Goal: Information Seeking & Learning: Check status

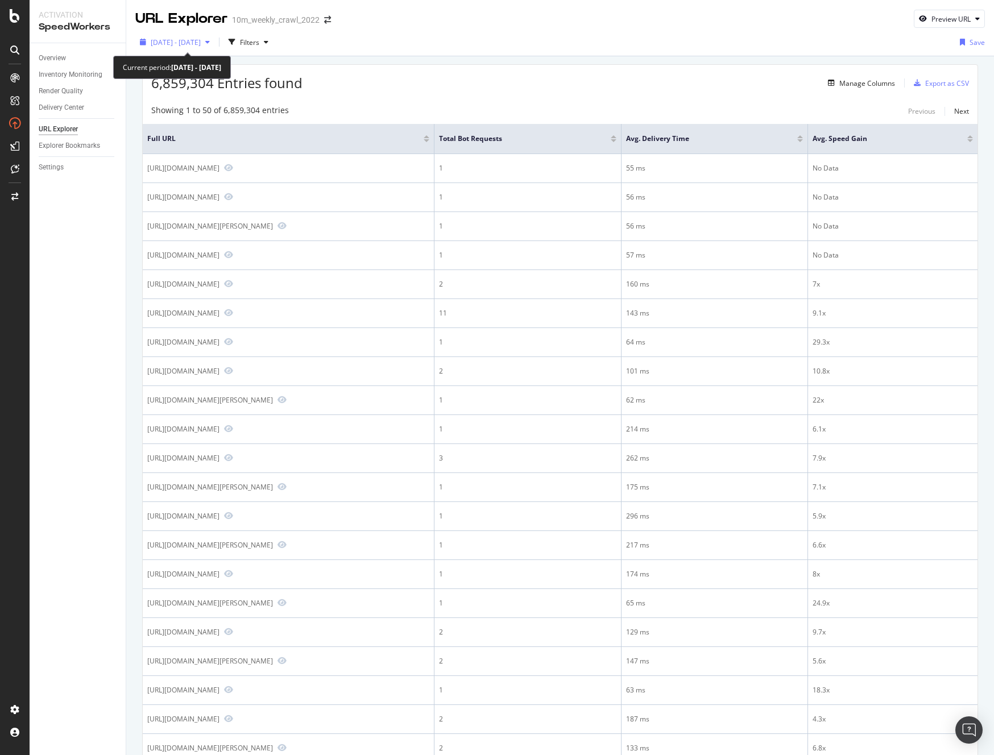
click at [169, 42] on span "2025 Sep. 5th - Oct. 2nd" at bounding box center [176, 43] width 50 height 10
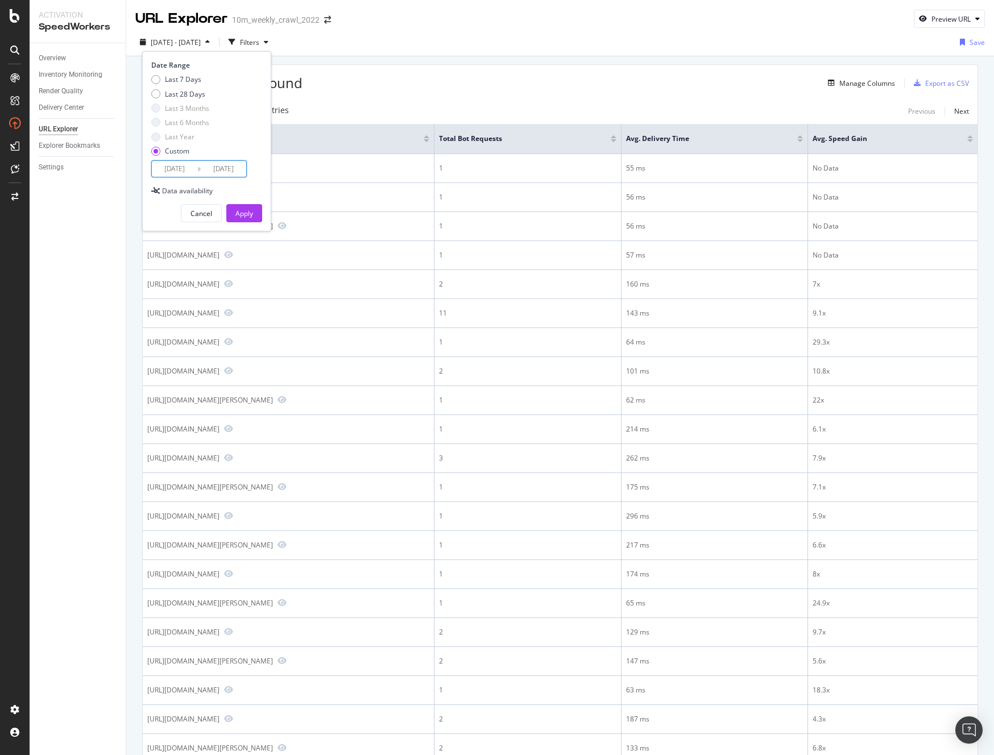
click at [182, 166] on input "2025/09/05" at bounding box center [174, 169] width 45 height 16
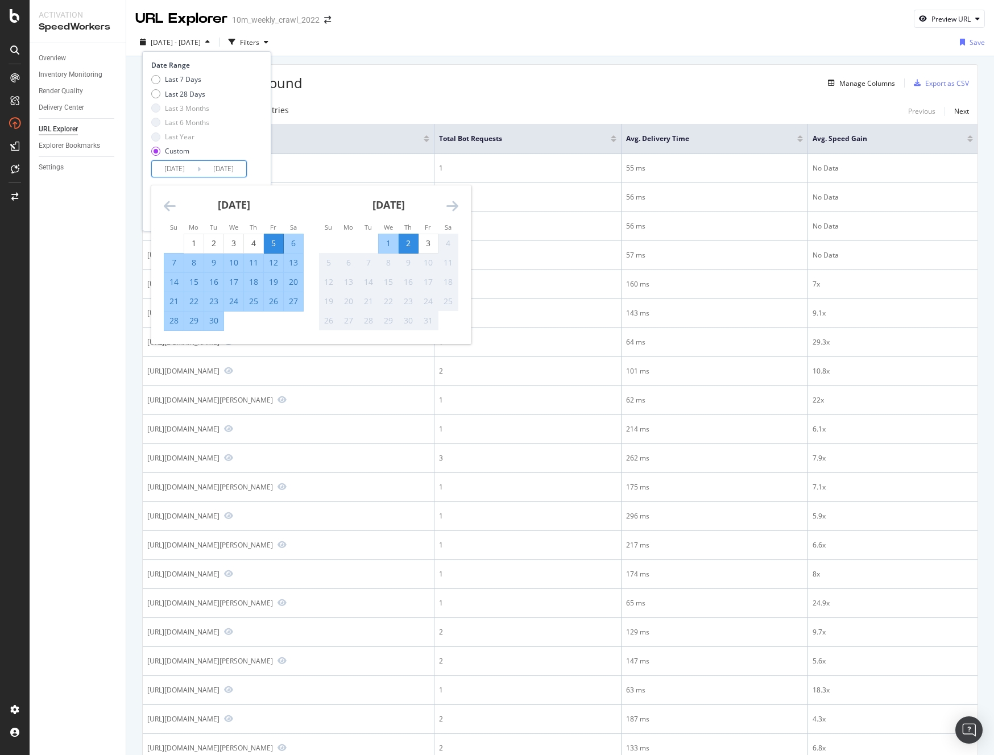
click at [384, 238] on div "1" at bounding box center [388, 243] width 19 height 11
type input "2025/10/01"
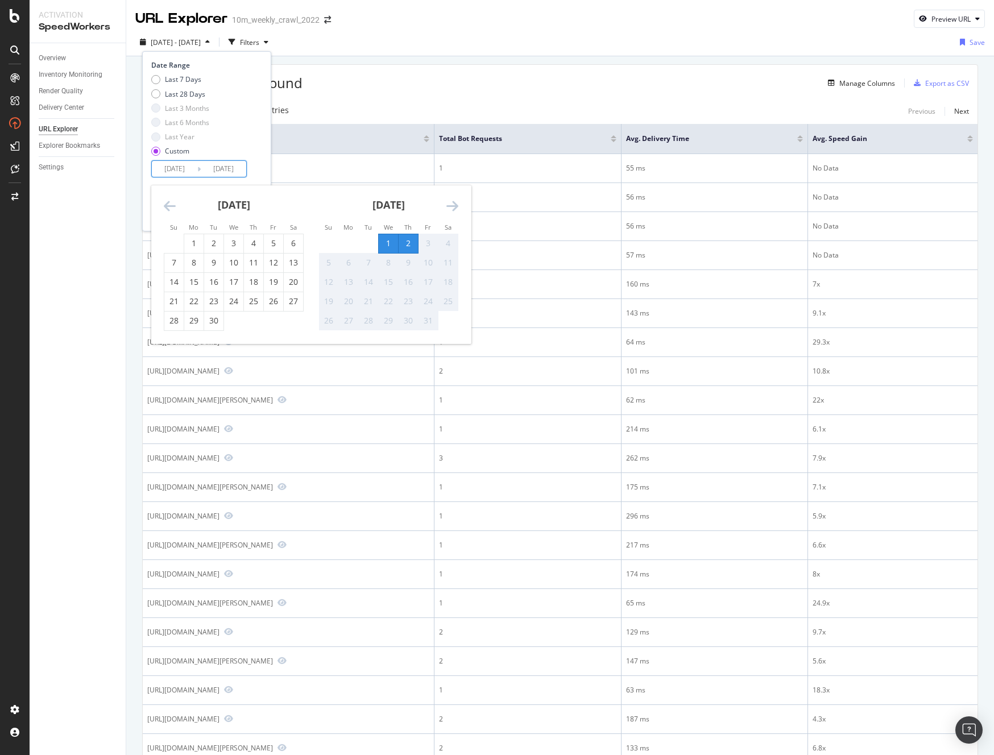
click at [229, 167] on input "2025/10/02" at bounding box center [223, 169] width 45 height 16
click at [428, 239] on div "3" at bounding box center [428, 243] width 19 height 11
type input "2025/10/03"
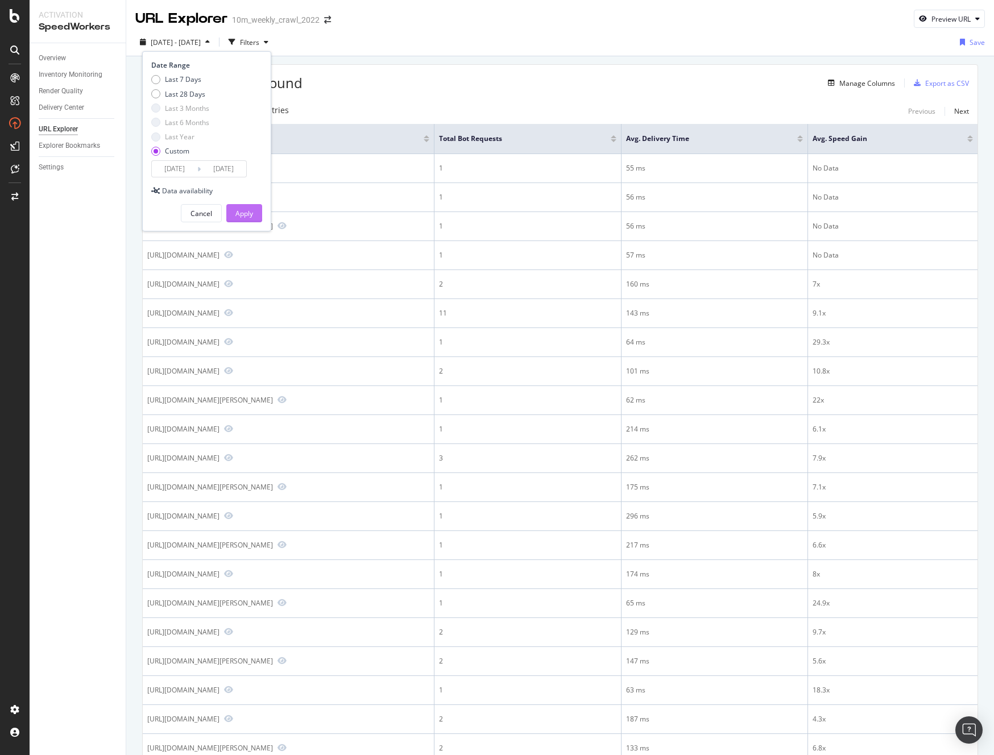
click at [254, 209] on button "Apply" at bounding box center [244, 213] width 36 height 18
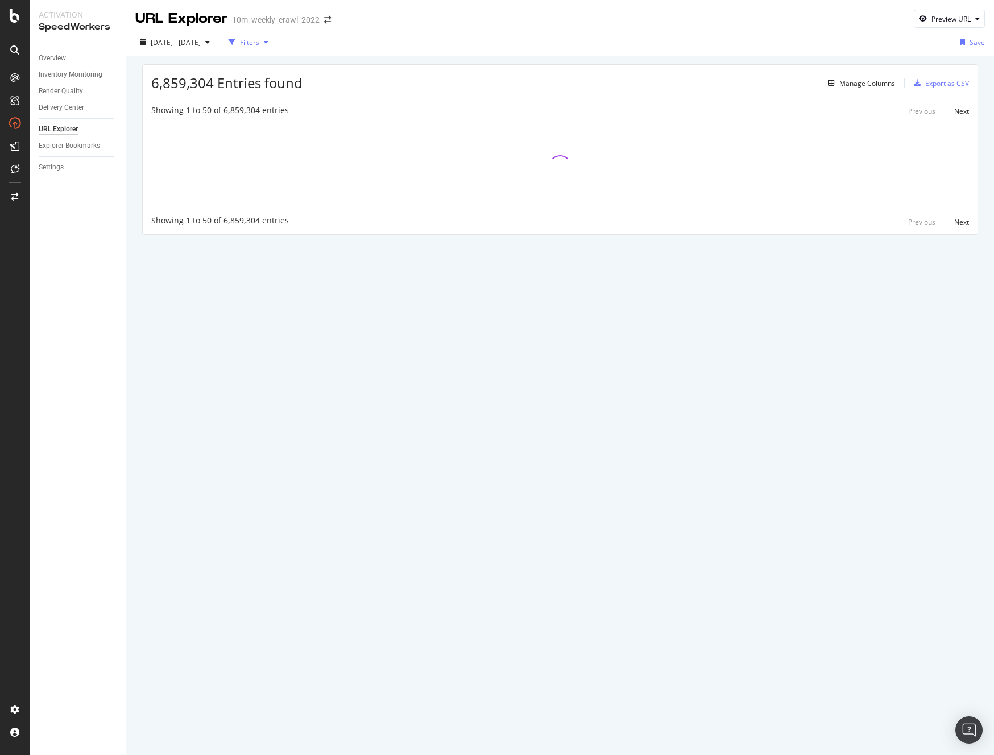
click at [259, 42] on div "Filters" at bounding box center [249, 43] width 19 height 10
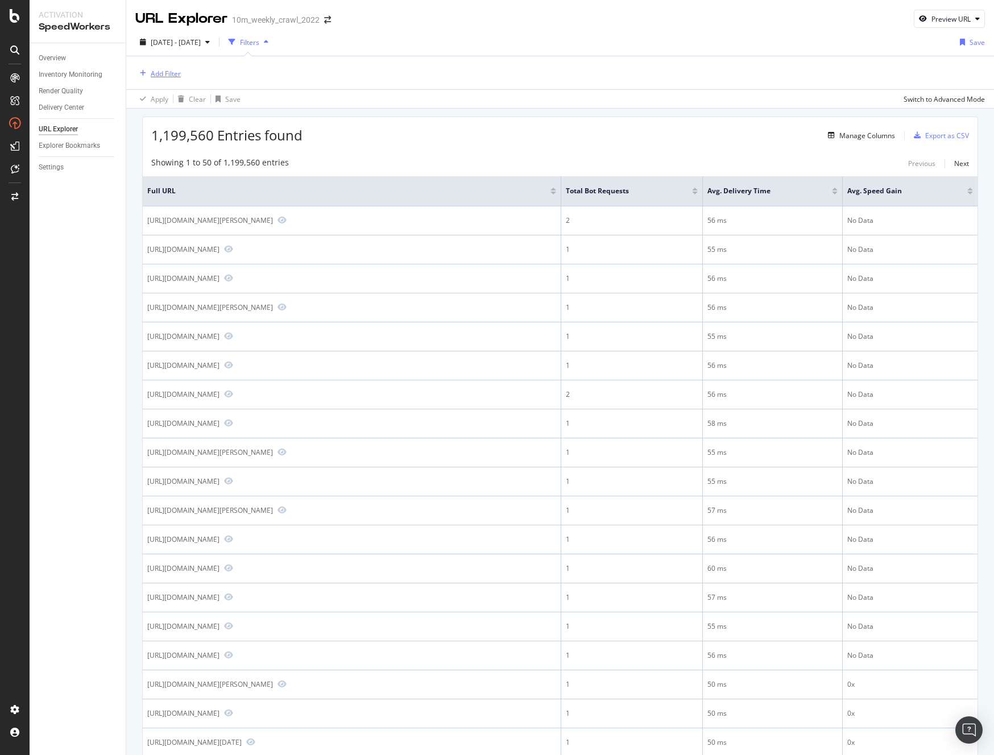
click at [162, 69] on div "Add Filter" at bounding box center [166, 74] width 30 height 10
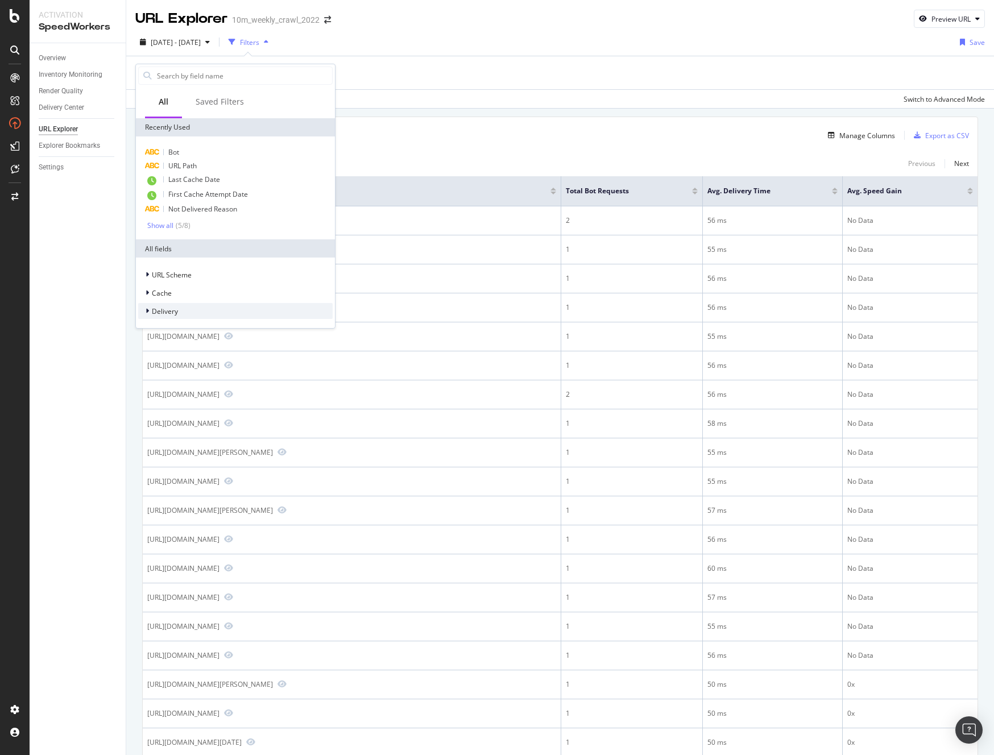
click at [166, 313] on span "Delivery" at bounding box center [165, 312] width 26 height 10
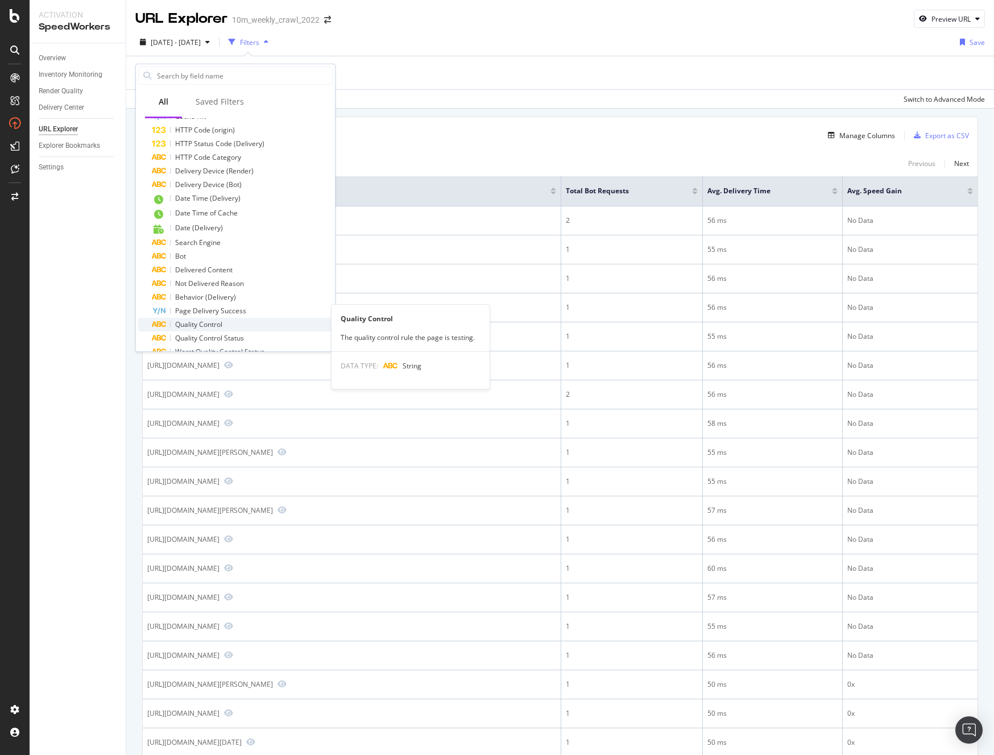
scroll to position [454, 0]
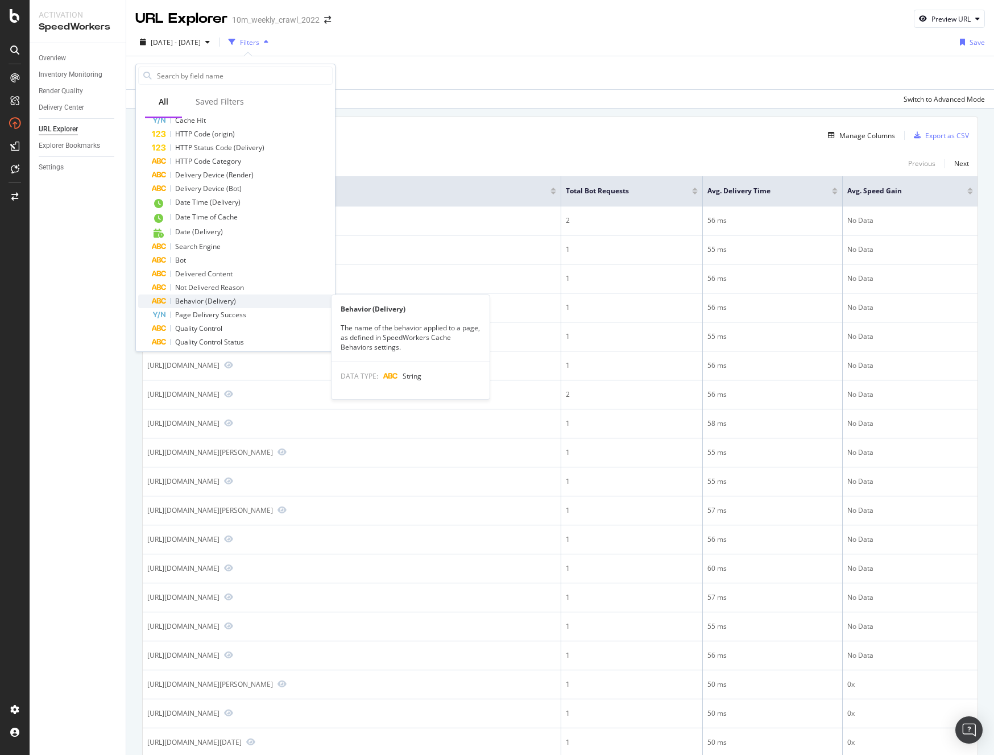
click at [235, 303] on div "Behavior (Delivery)" at bounding box center [242, 302] width 181 height 14
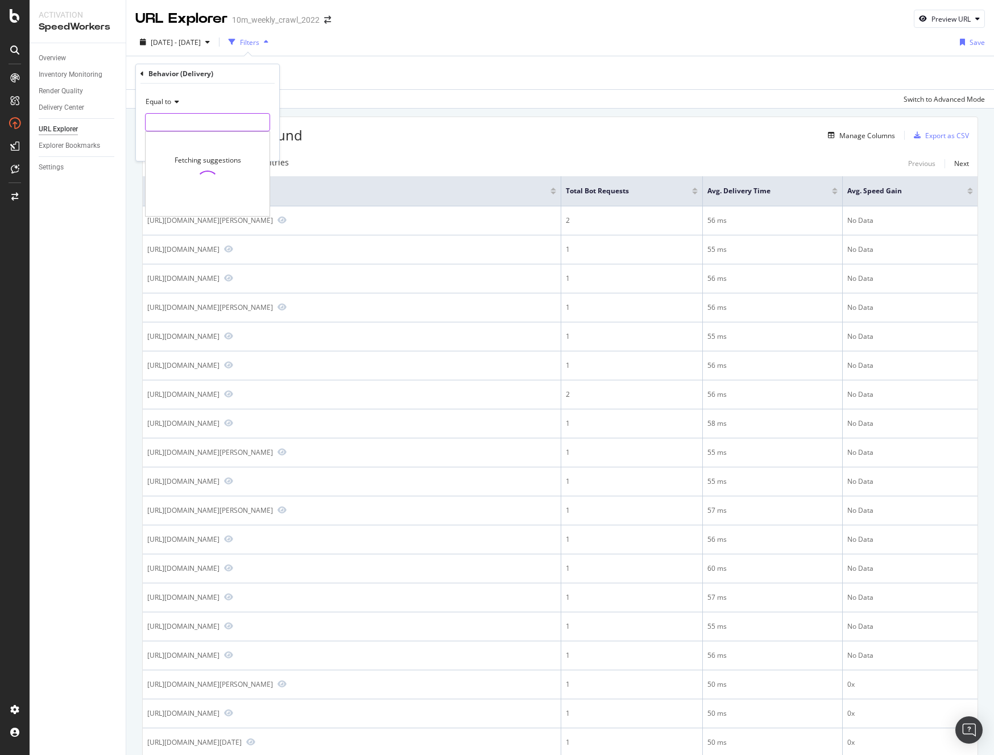
click at [187, 120] on input "text" at bounding box center [208, 122] width 124 height 18
click at [216, 75] on div "missing value" at bounding box center [234, 73] width 43 height 10
click at [178, 117] on input "text" at bounding box center [208, 120] width 124 height 18
click at [263, 135] on span "News and Insights: Internal Search Pages" at bounding box center [217, 136] width 139 height 10
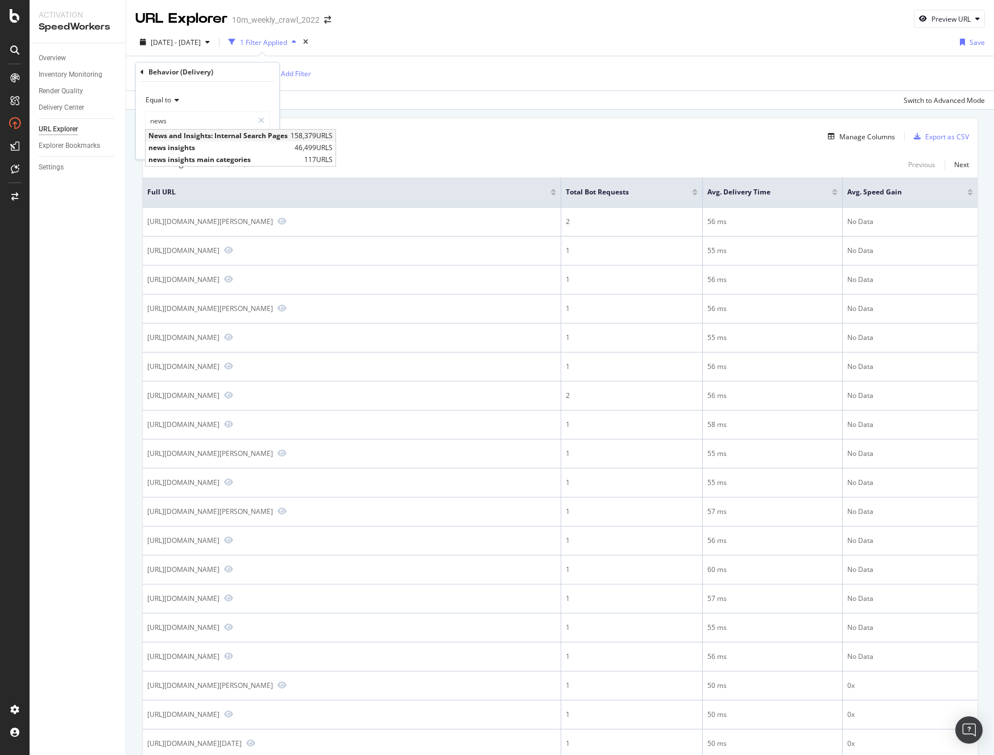
type input "News and Insights: Internal Search Pages"
click at [259, 150] on div "Equal to News and Insights: Internal Search Pages News and Insights: Internal S…" at bounding box center [207, 120] width 143 height 77
click at [259, 146] on div "Apply" at bounding box center [262, 145] width 18 height 10
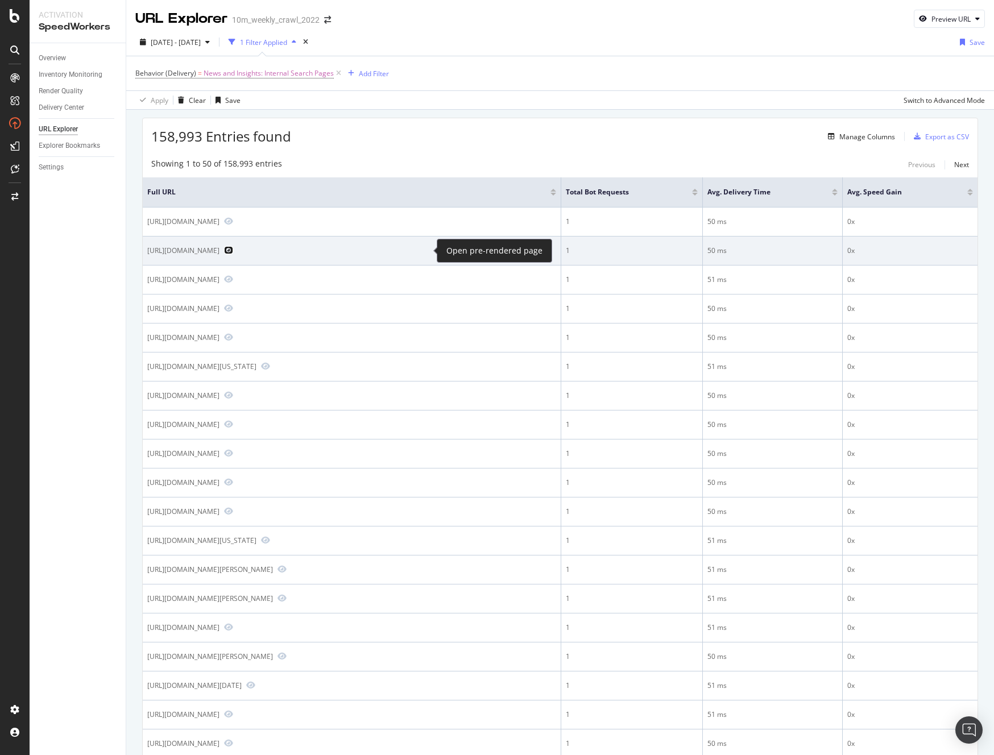
click at [233, 252] on icon "Preview https://www.realtor.com/news/search/?q=wis+rapids+housing+autfority&siz…" at bounding box center [228, 250] width 9 height 8
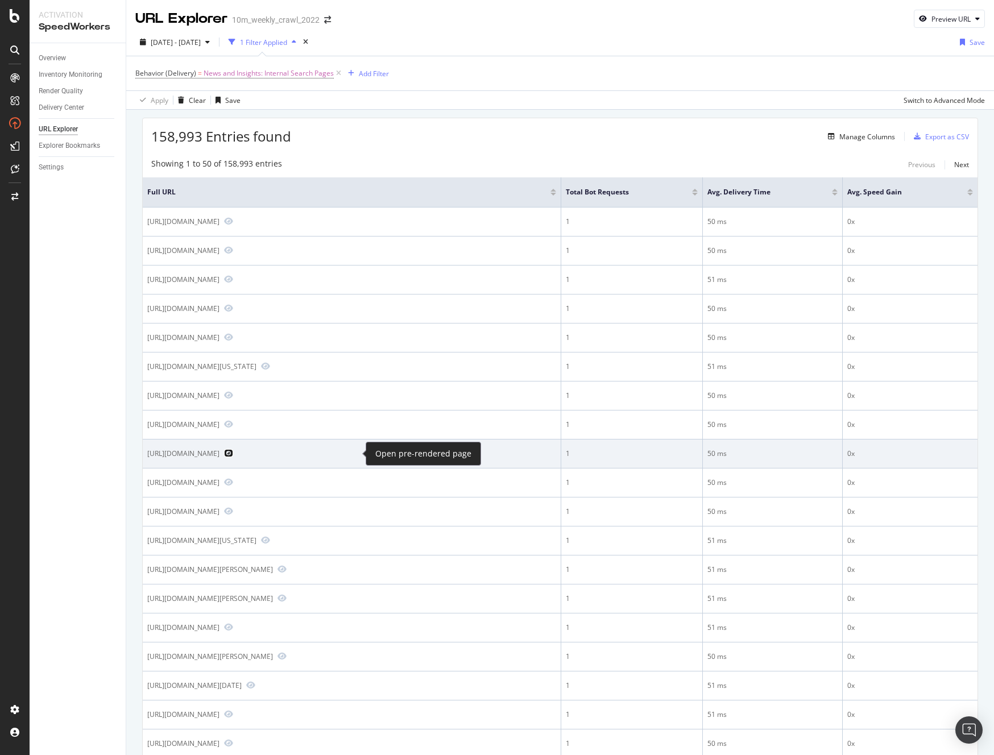
click at [233, 454] on icon "Preview https://www.realtor.com/news/search/?q=5474+S&size=n_50_n" at bounding box center [228, 453] width 9 height 8
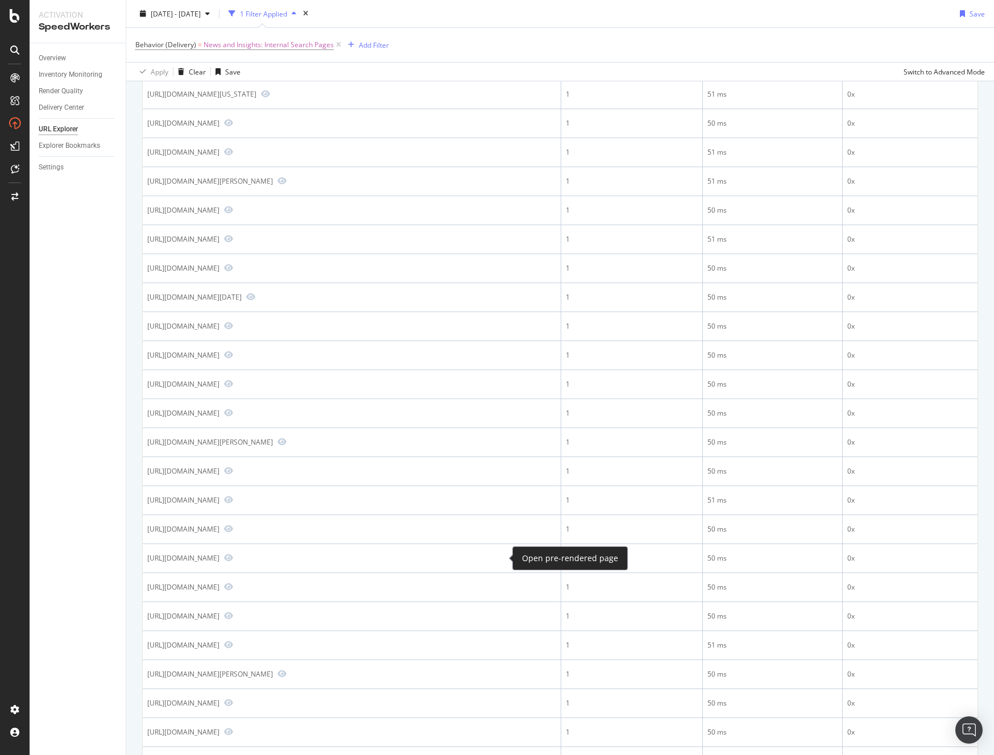
scroll to position [884, 0]
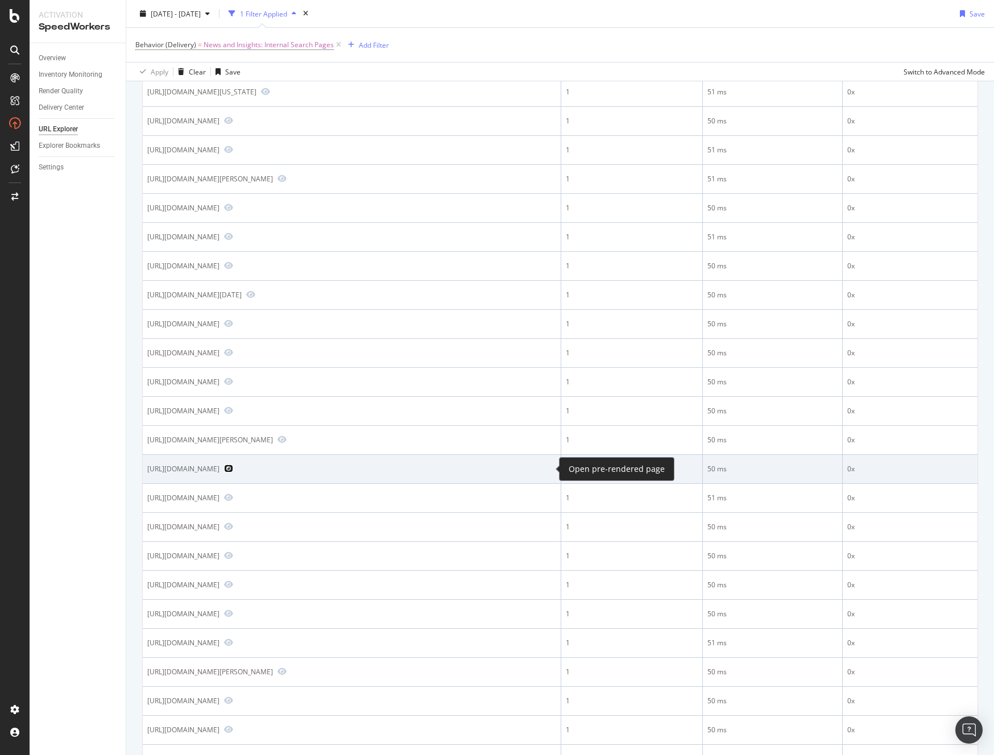
click at [233, 469] on icon "Preview https://www.realtor.com/news/search/?q=Best+recipe+toasted+pecan+brown+…" at bounding box center [228, 469] width 9 height 8
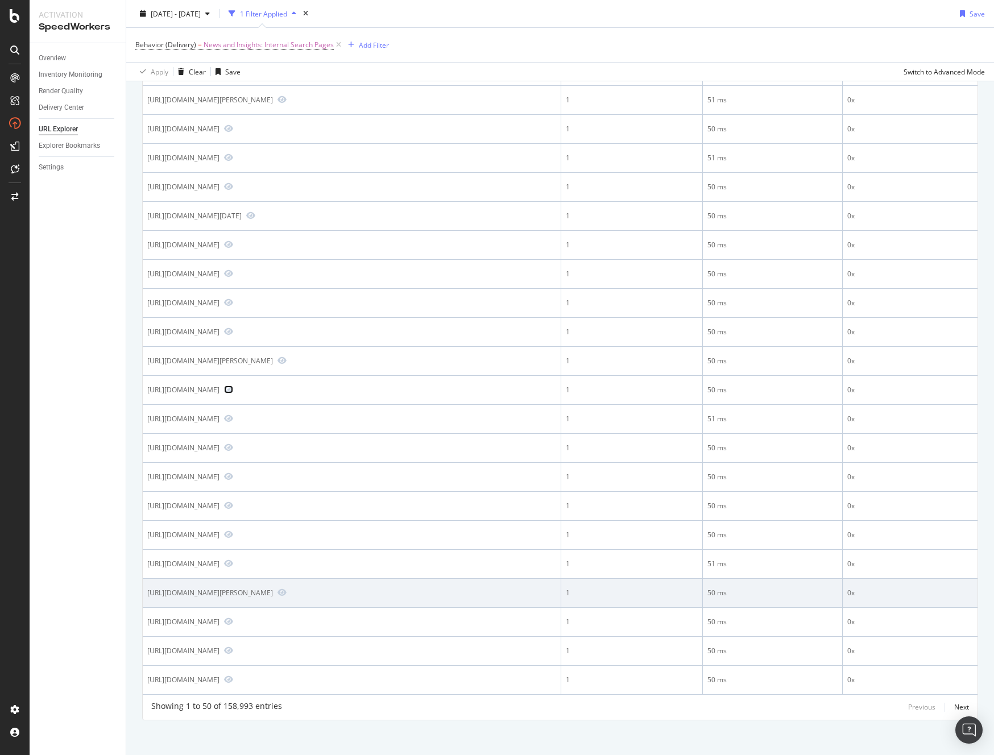
scroll to position [968, 0]
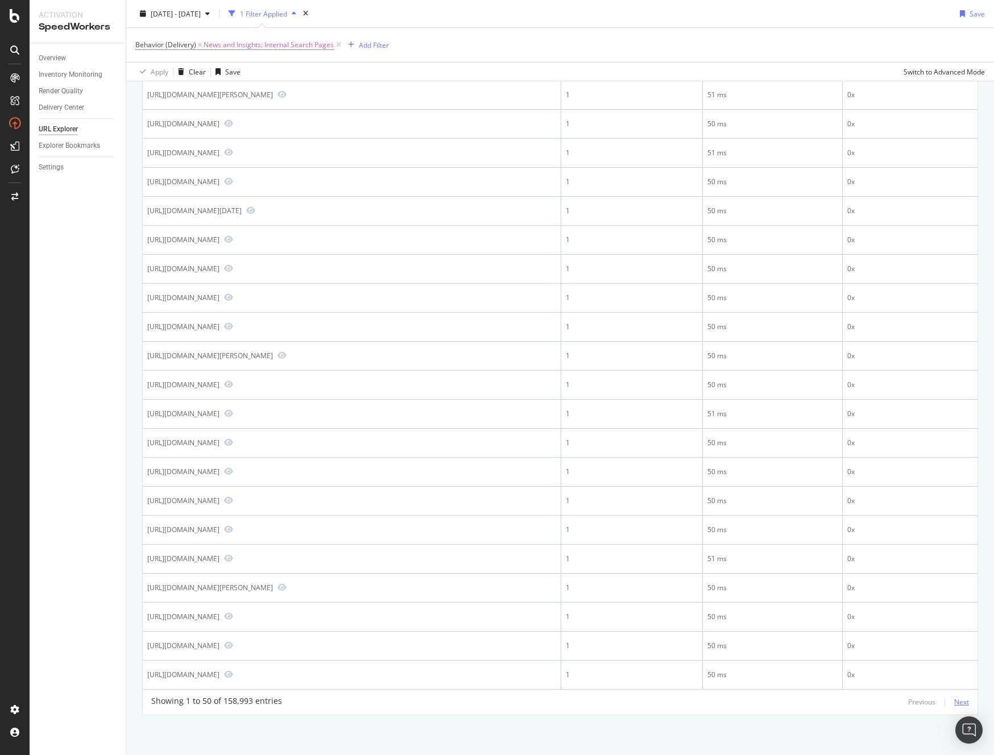
click at [960, 704] on div "Next" at bounding box center [961, 702] width 15 height 10
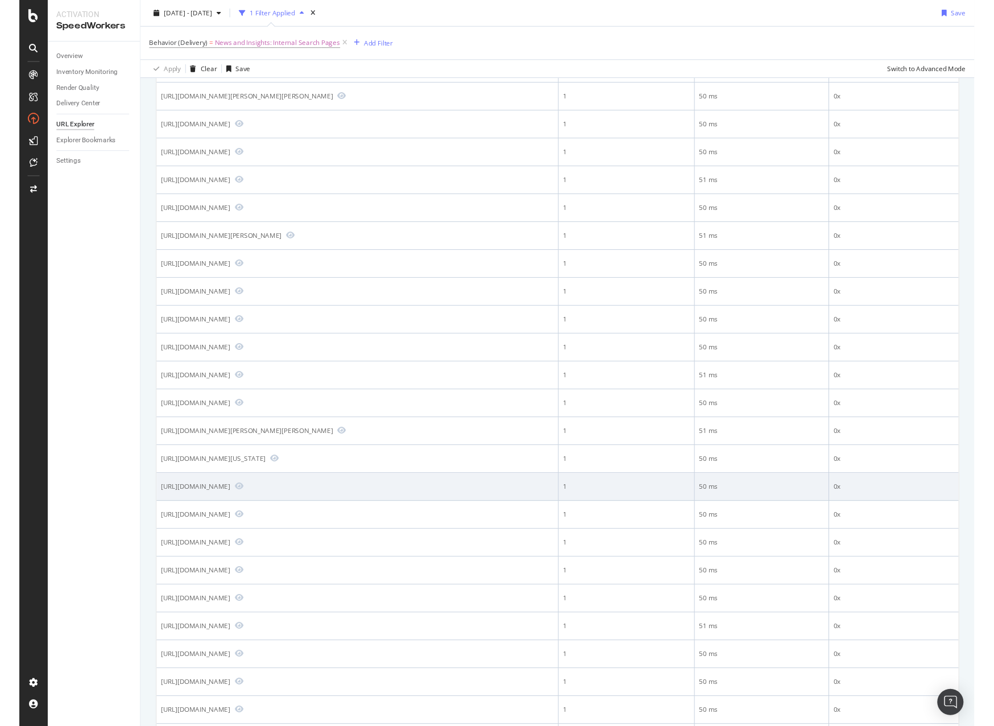
scroll to position [197, 0]
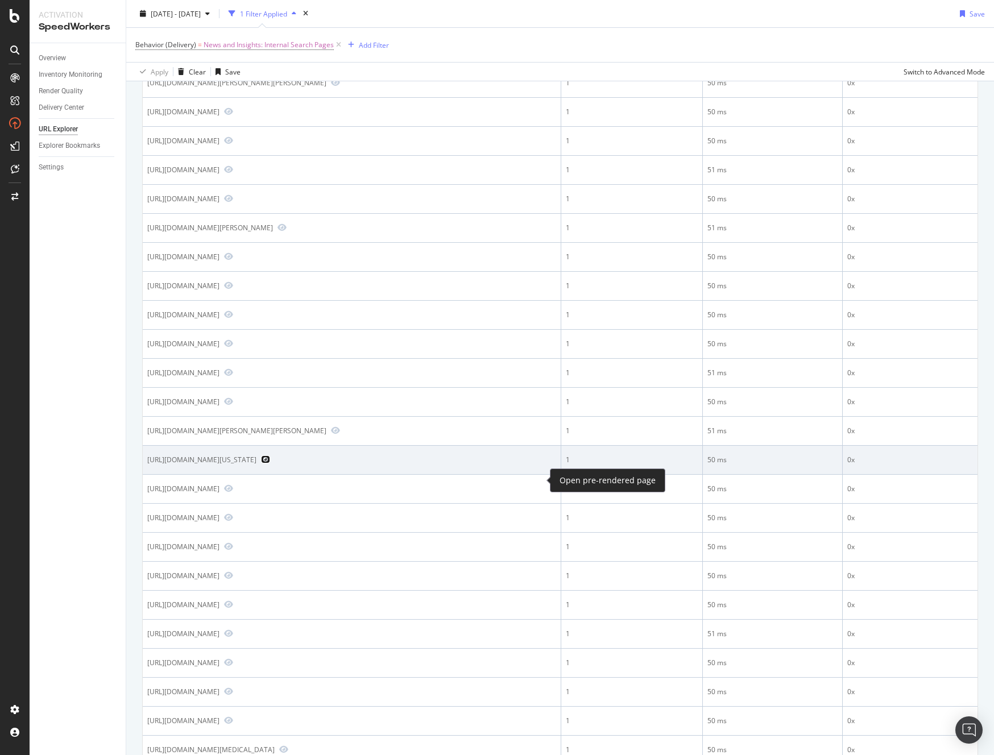
click at [270, 464] on icon "Preview https://www.realtor.com/news/search/?q=can+a+person+with+a+california+d…" at bounding box center [265, 460] width 9 height 8
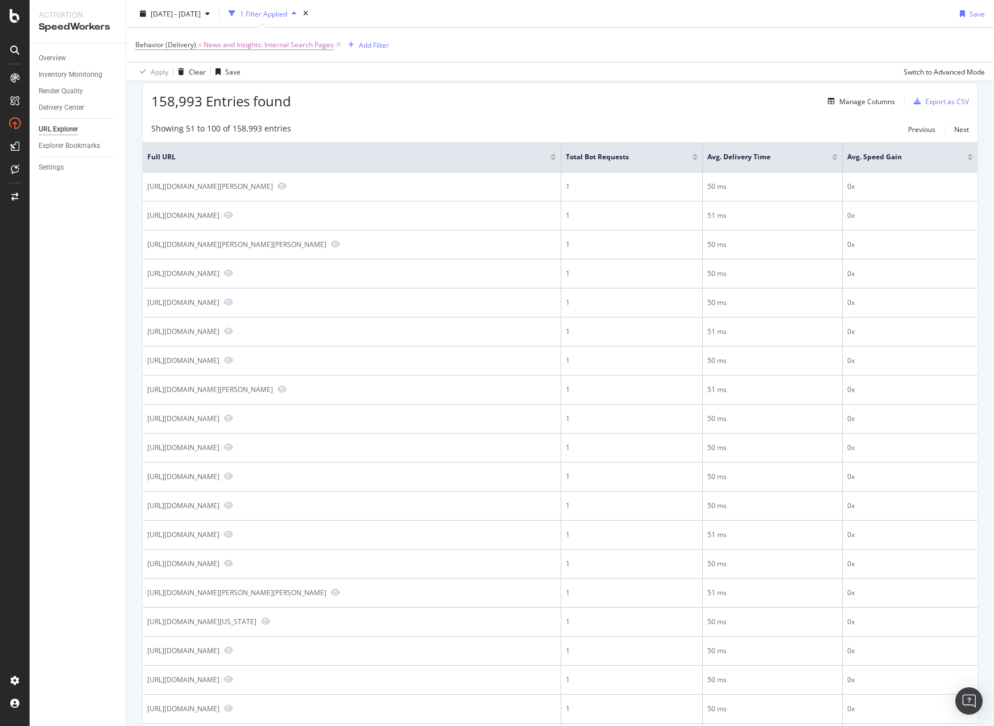
scroll to position [0, 0]
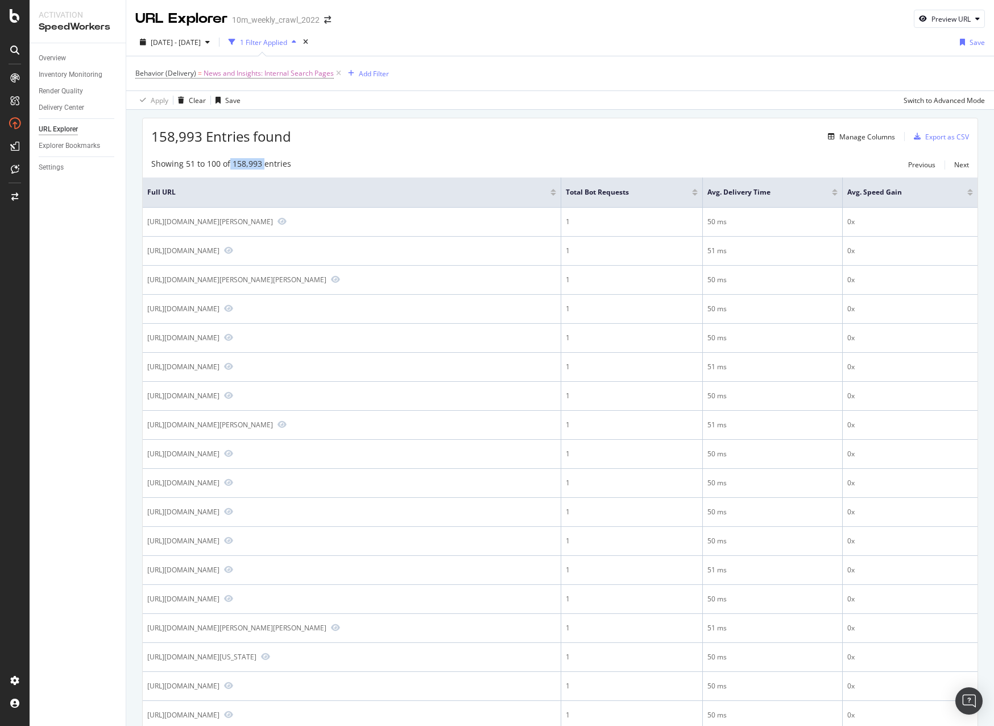
drag, startPoint x: 262, startPoint y: 163, endPoint x: 230, endPoint y: 164, distance: 31.9
click at [230, 164] on div "Showing 51 to 100 of 158,993 entries" at bounding box center [221, 165] width 140 height 14
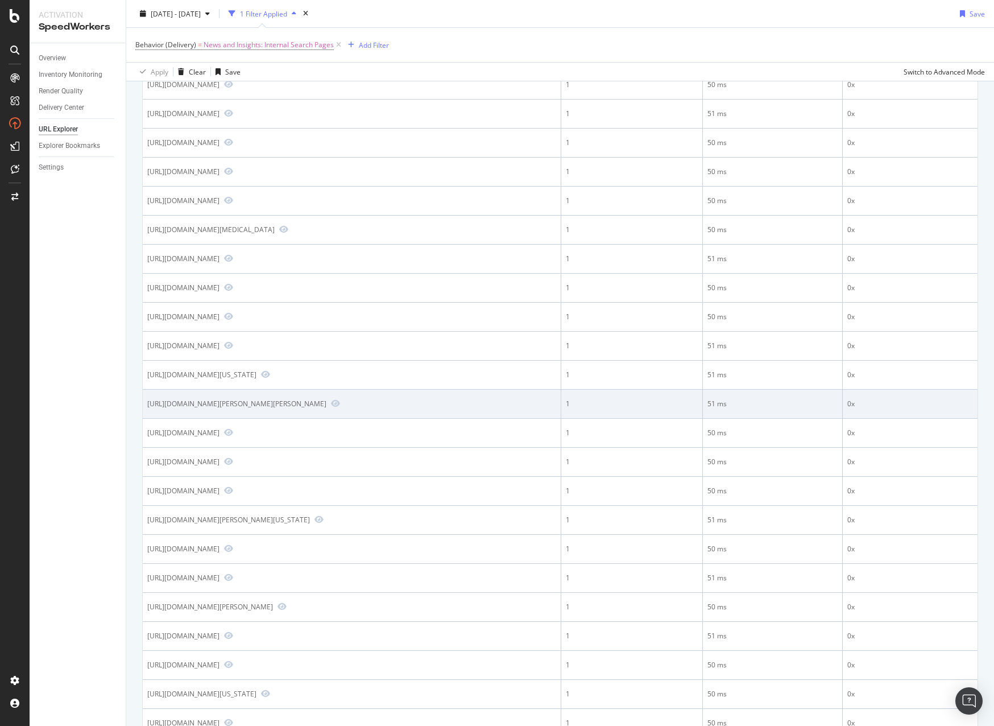
scroll to position [721, 0]
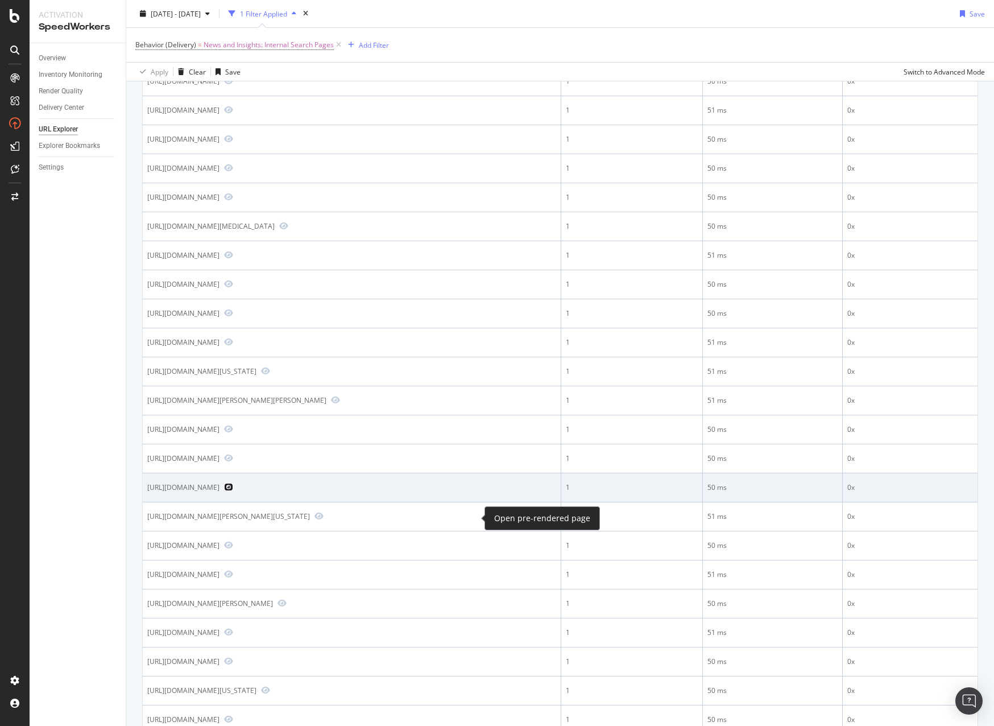
click at [233, 491] on icon "Preview https://www.realtor.com/news/search/?q=rough+cost+for+hazard+insurance+…" at bounding box center [228, 487] width 9 height 8
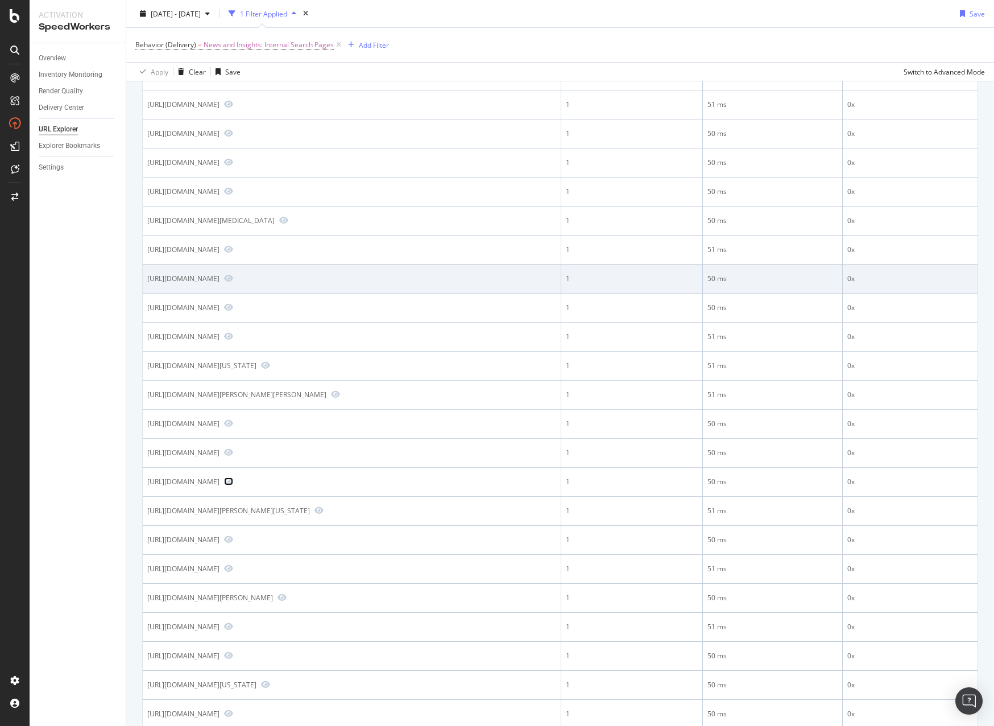
scroll to position [1028, 0]
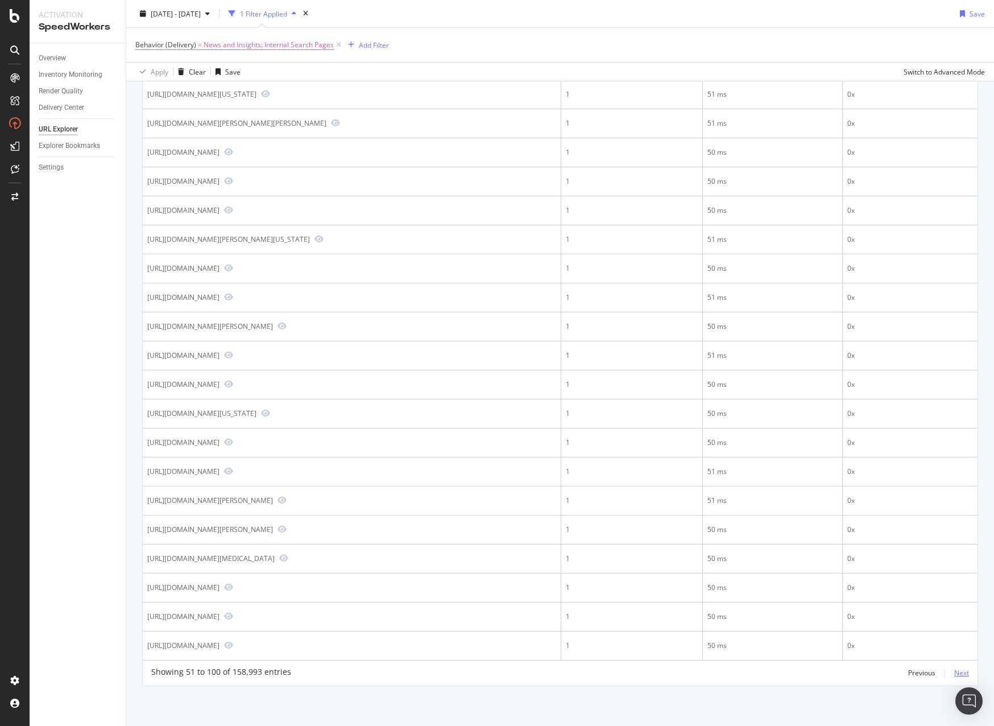
click at [954, 673] on div "Next" at bounding box center [961, 673] width 15 height 10
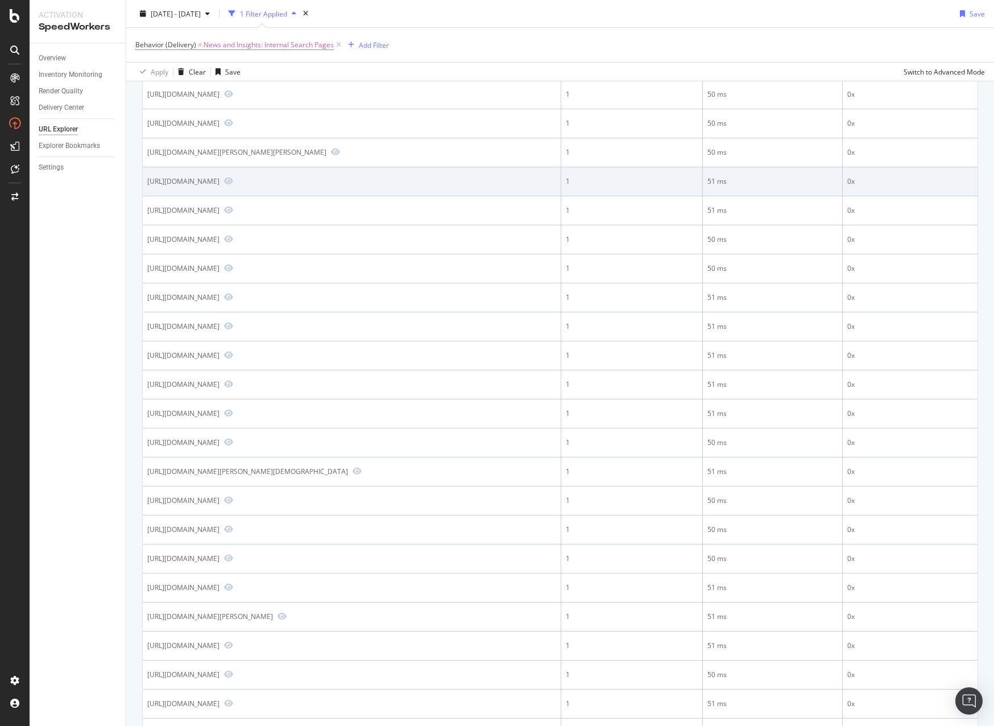
scroll to position [301, 0]
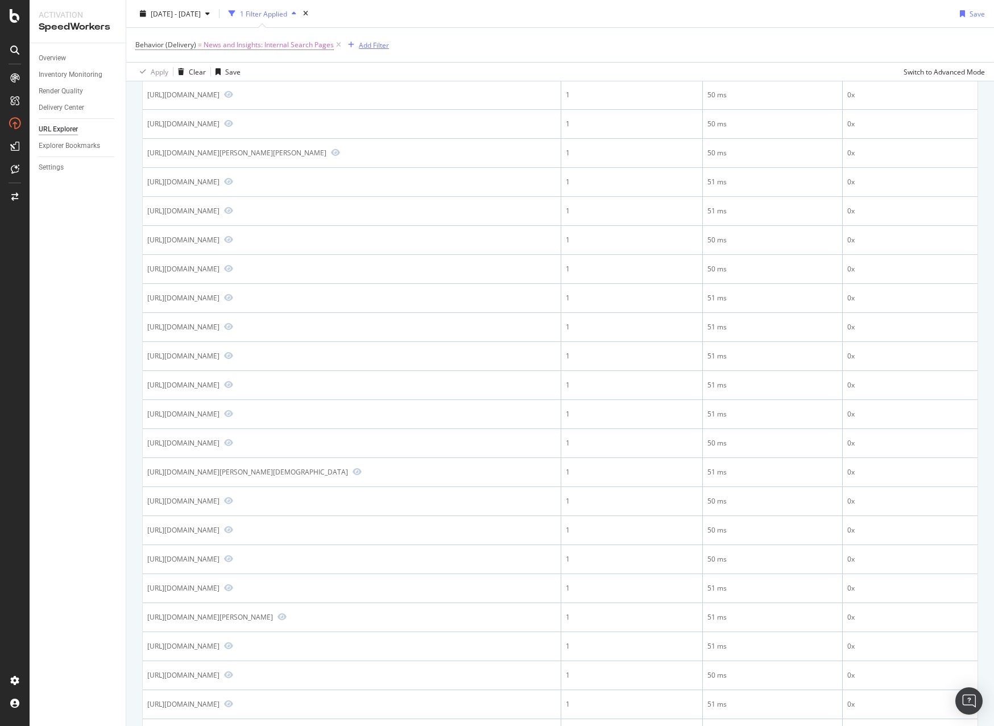
click at [374, 43] on div "Add Filter" at bounding box center [374, 45] width 30 height 10
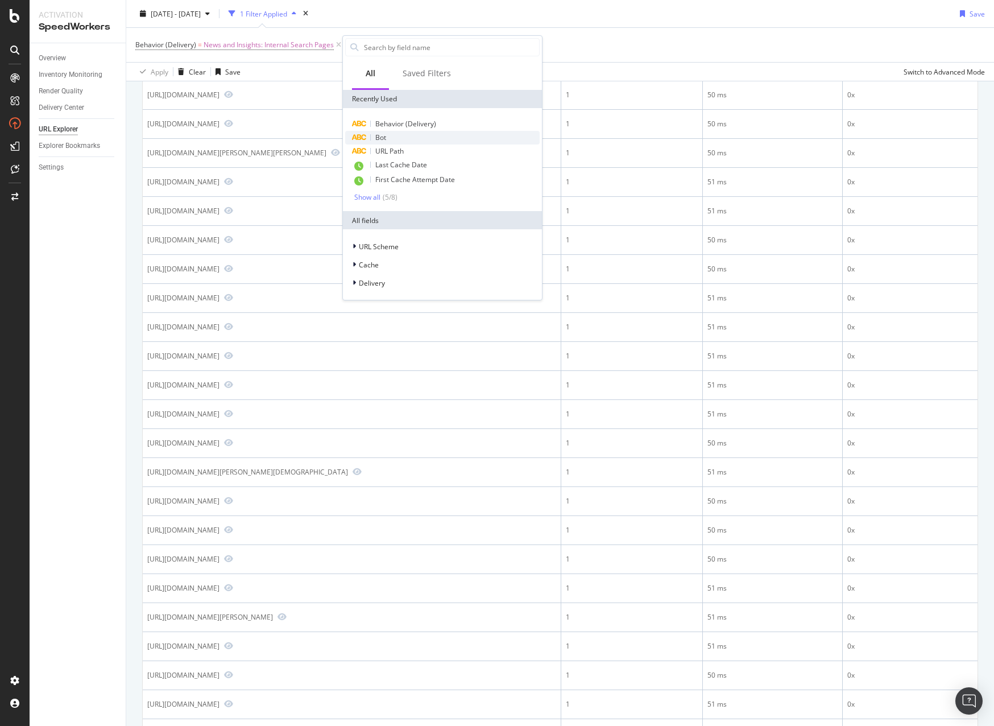
click at [431, 135] on div "Bot" at bounding box center [442, 138] width 195 height 14
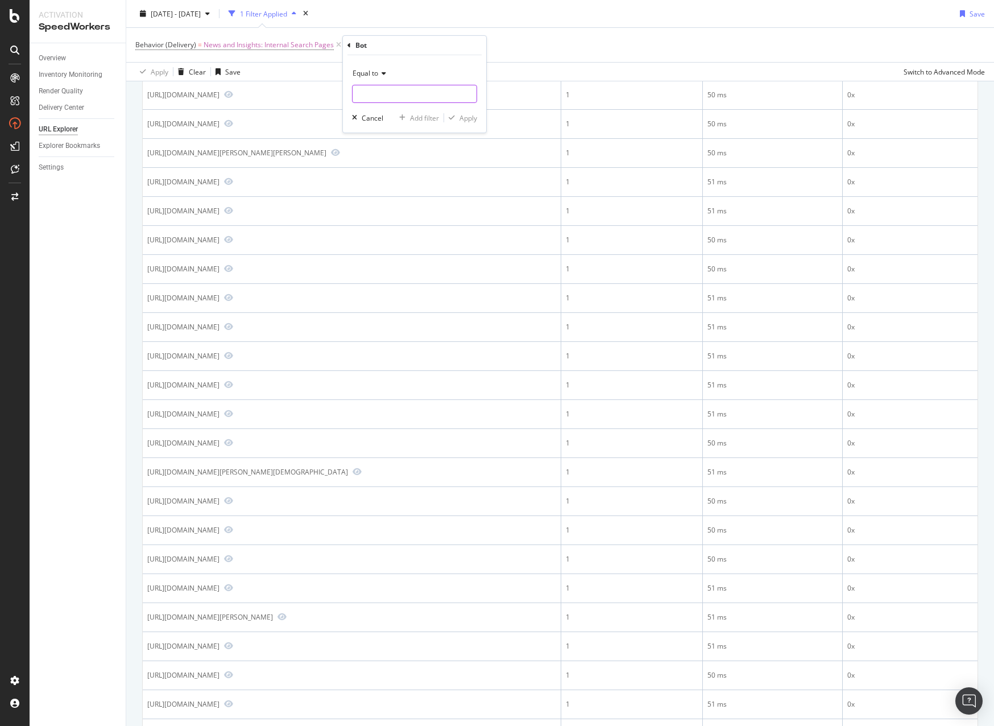
click at [387, 96] on input "text" at bounding box center [415, 94] width 124 height 18
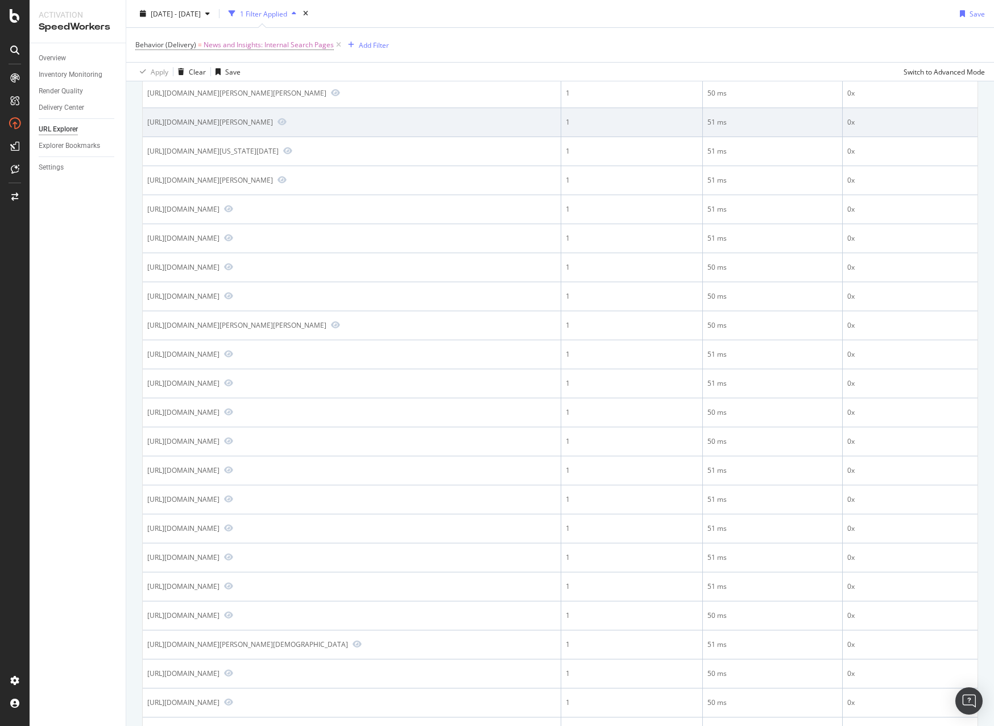
scroll to position [0, 0]
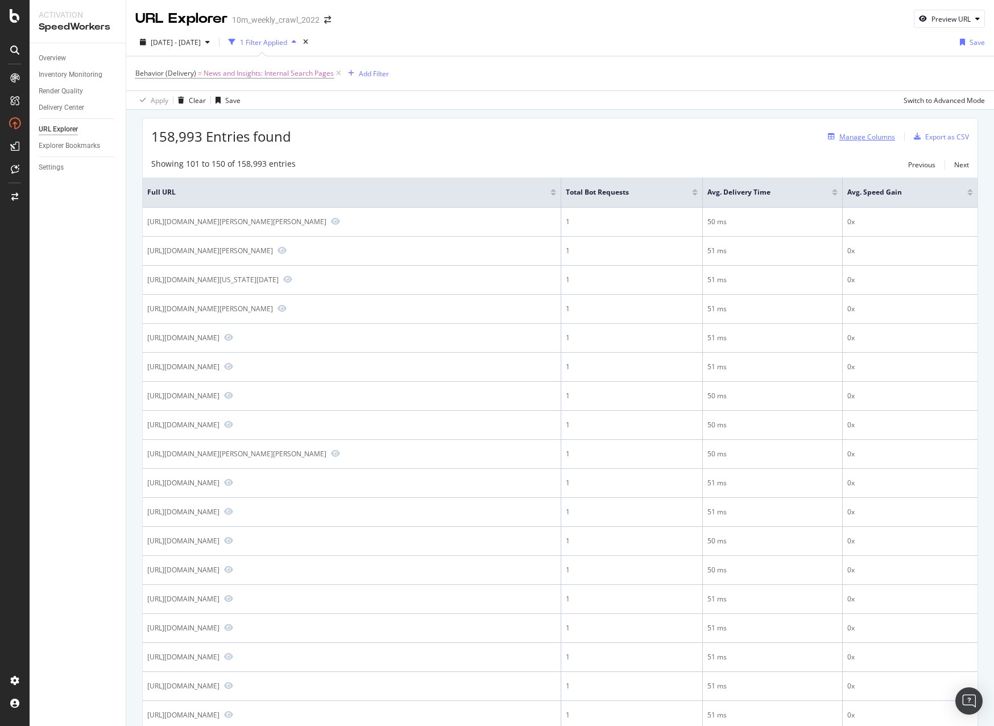
click at [829, 136] on div "button" at bounding box center [831, 136] width 16 height 7
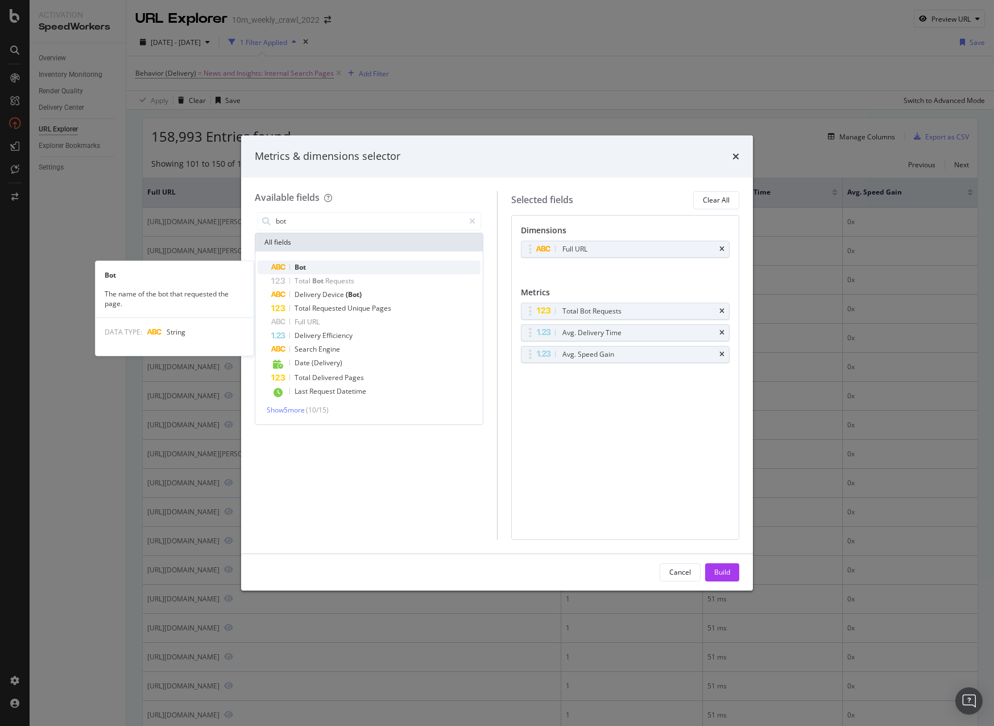
type input "bot"
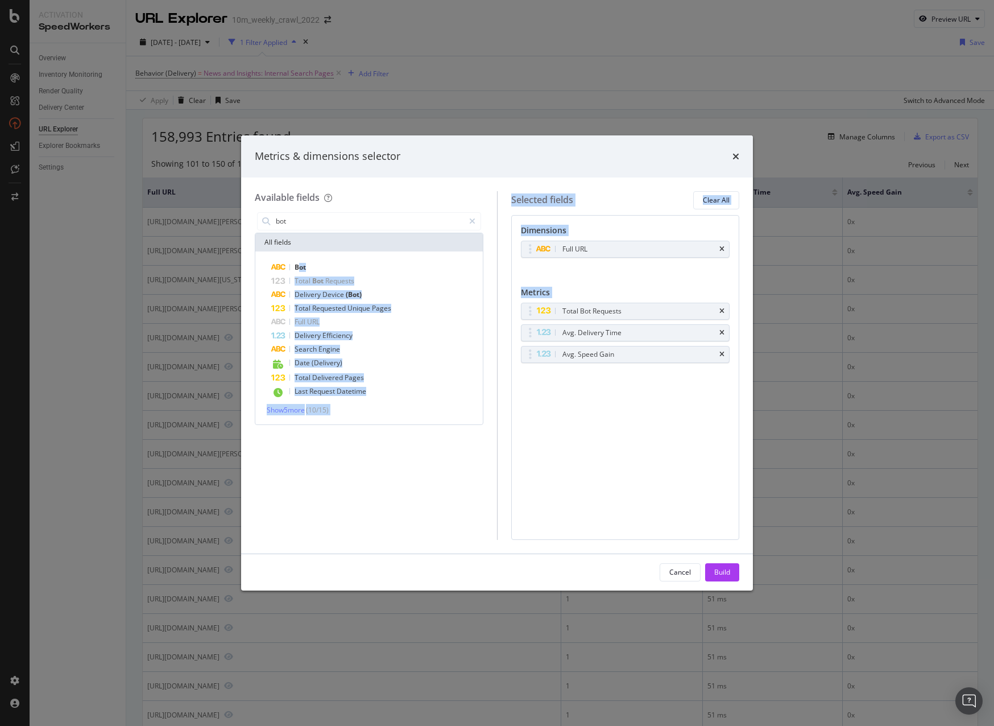
drag, startPoint x: 300, startPoint y: 266, endPoint x: 427, endPoint y: 317, distance: 136.8
click at [551, 380] on div "Available fields bot All fields Bot Total Bot Requests Delivery Device (Bot) To…" at bounding box center [497, 365] width 485 height 349
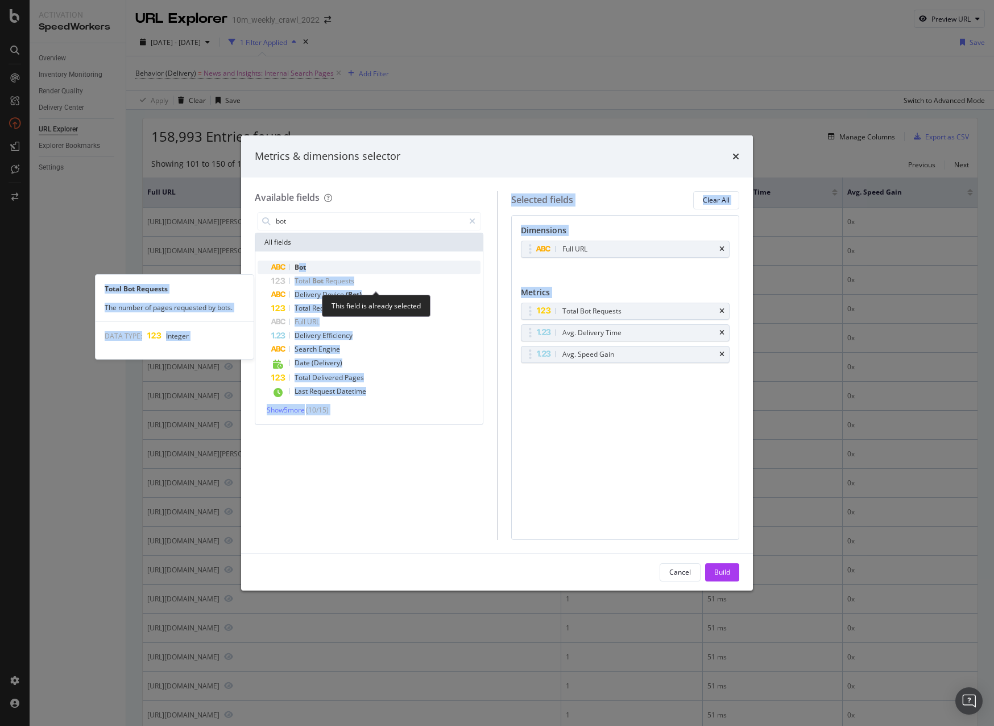
click at [368, 270] on div "Bot" at bounding box center [375, 267] width 209 height 14
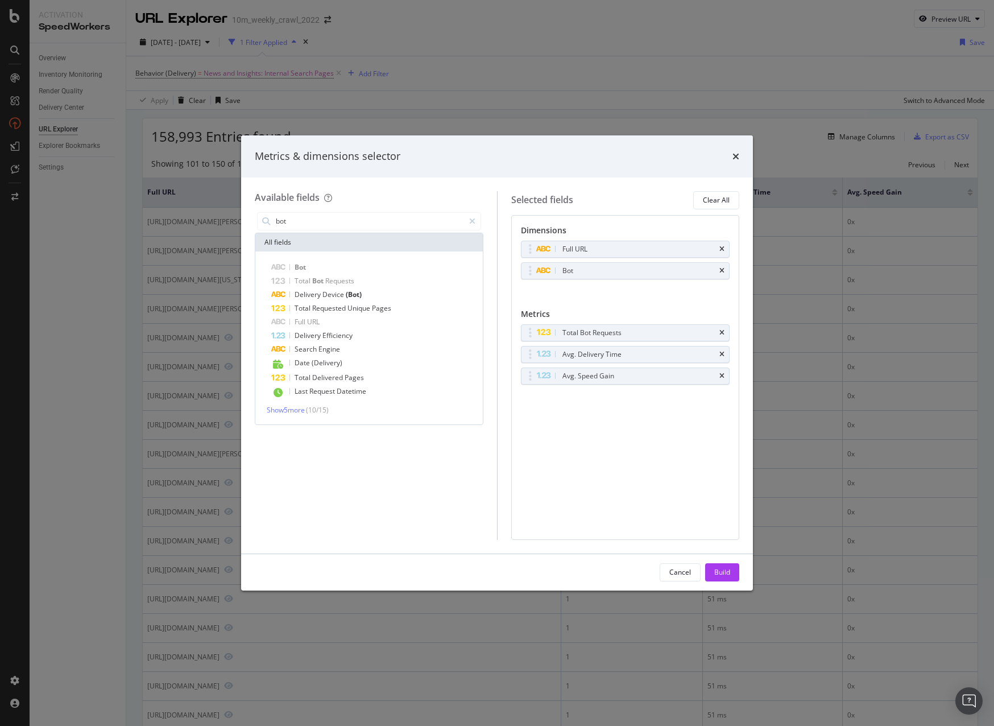
drag, startPoint x: 279, startPoint y: 267, endPoint x: 601, endPoint y: 283, distance: 322.9
click at [597, 285] on div "Available fields bot All fields Bot Total Bot Requests Delivery Device (Bot) To…" at bounding box center [497, 365] width 485 height 349
drag, startPoint x: 590, startPoint y: 270, endPoint x: 586, endPoint y: 405, distance: 136.0
click at [589, 407] on body "Activation SpeedWorkers Overview Inventory Monitoring Render Quality Delivery C…" at bounding box center [497, 363] width 994 height 726
click at [730, 575] on div "Build" at bounding box center [722, 572] width 16 height 10
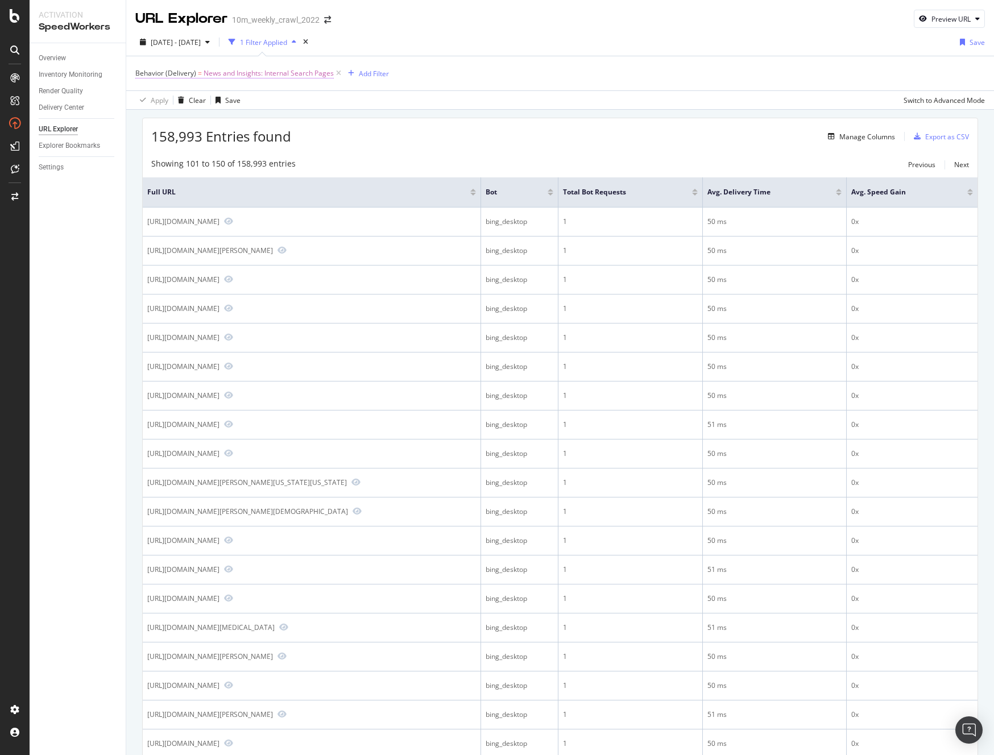
click at [242, 72] on span "News and Insights: Internal Search Pages" at bounding box center [269, 73] width 130 height 16
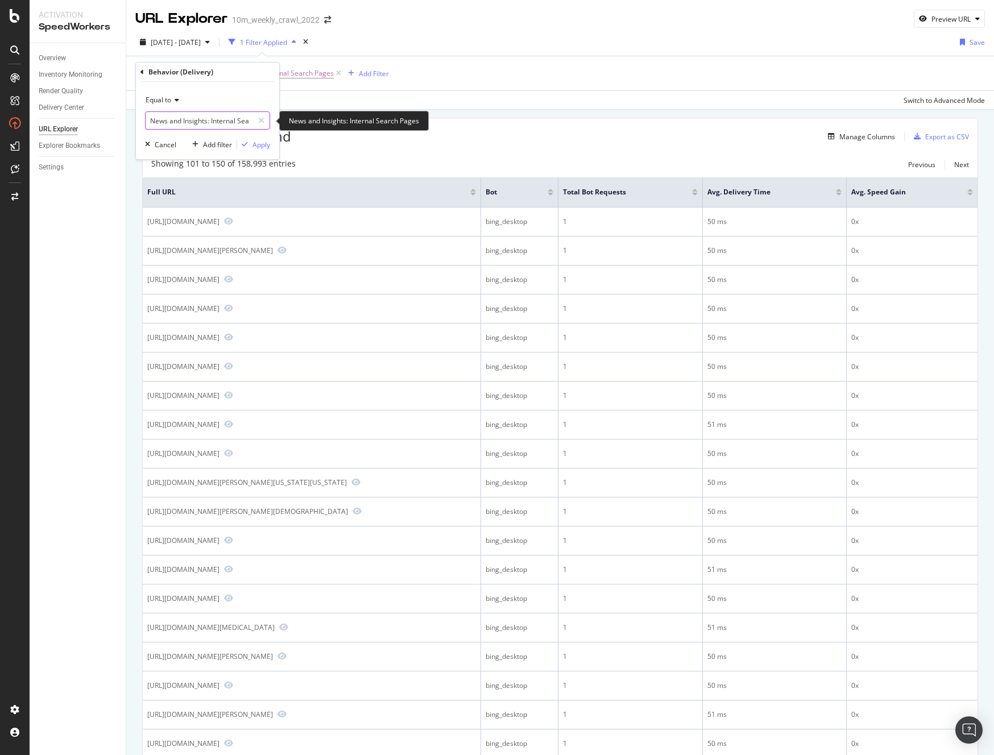
click at [202, 123] on input "News and Insights: Internal Search Pages" at bounding box center [199, 120] width 107 height 18
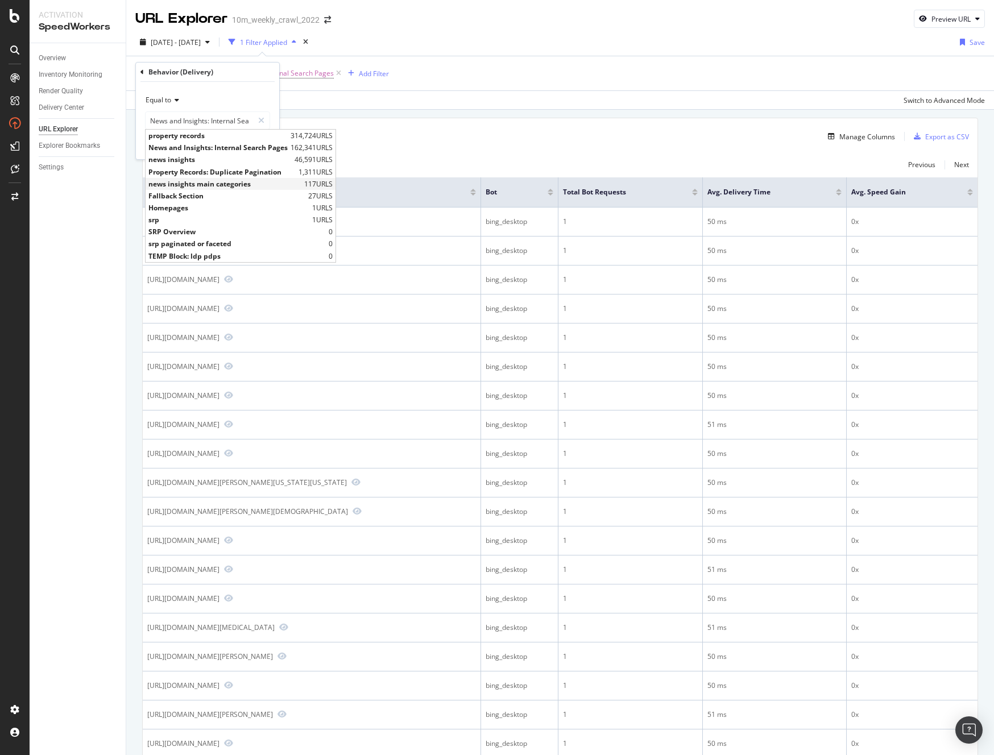
click at [220, 181] on span "news insights main categories" at bounding box center [224, 184] width 153 height 10
type input "news insights main categories"
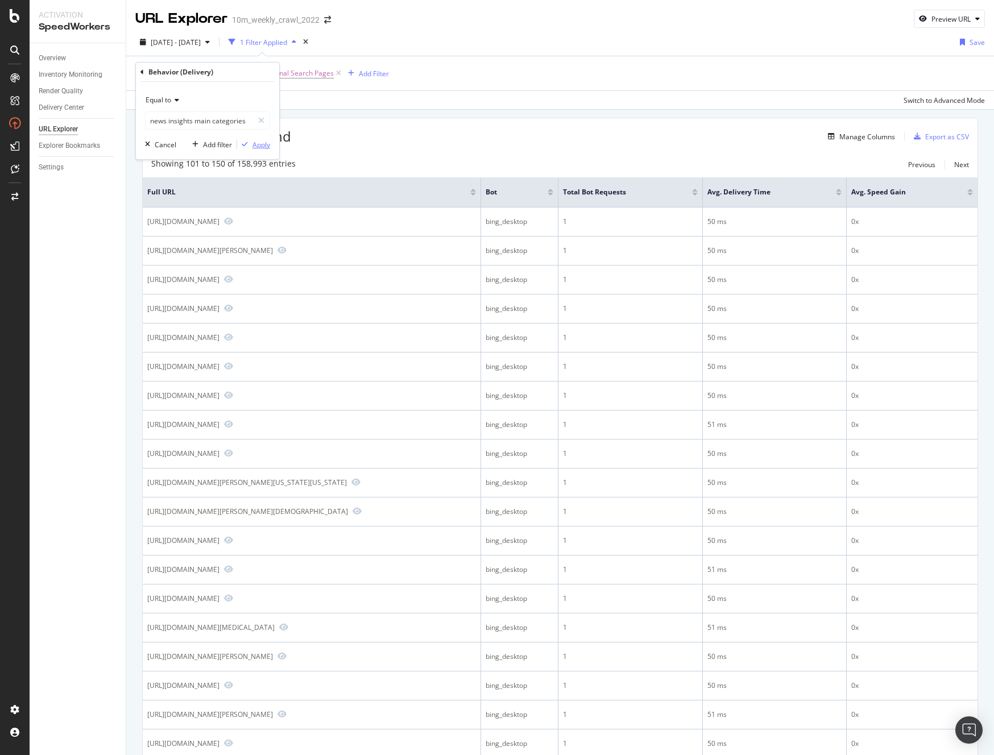
click at [255, 144] on div "Apply" at bounding box center [262, 145] width 18 height 10
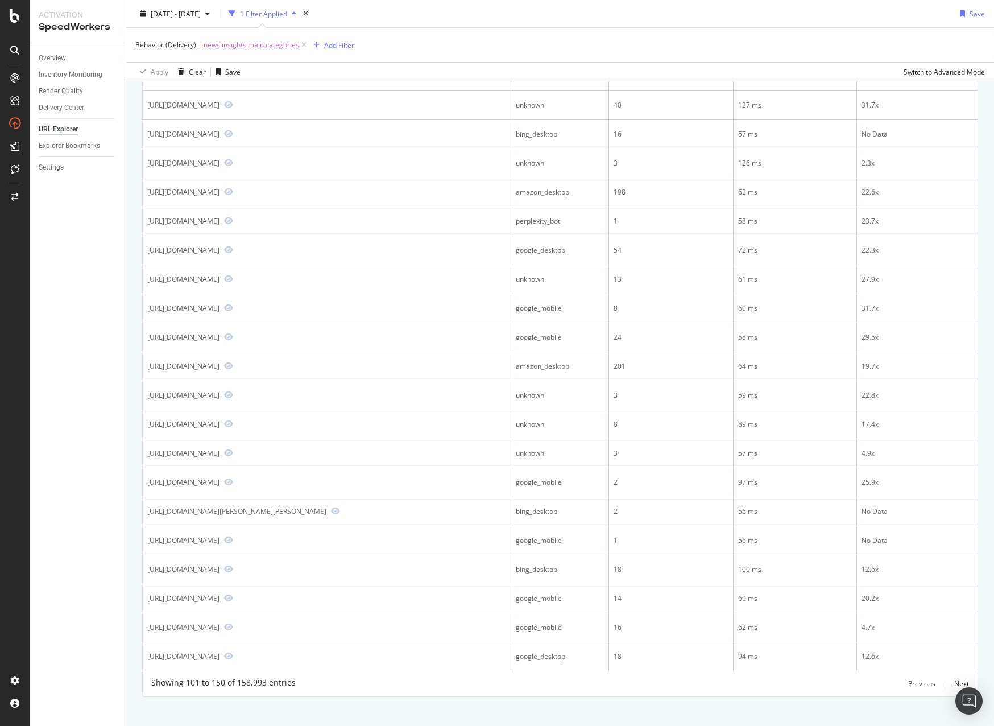
scroll to position [998, 0]
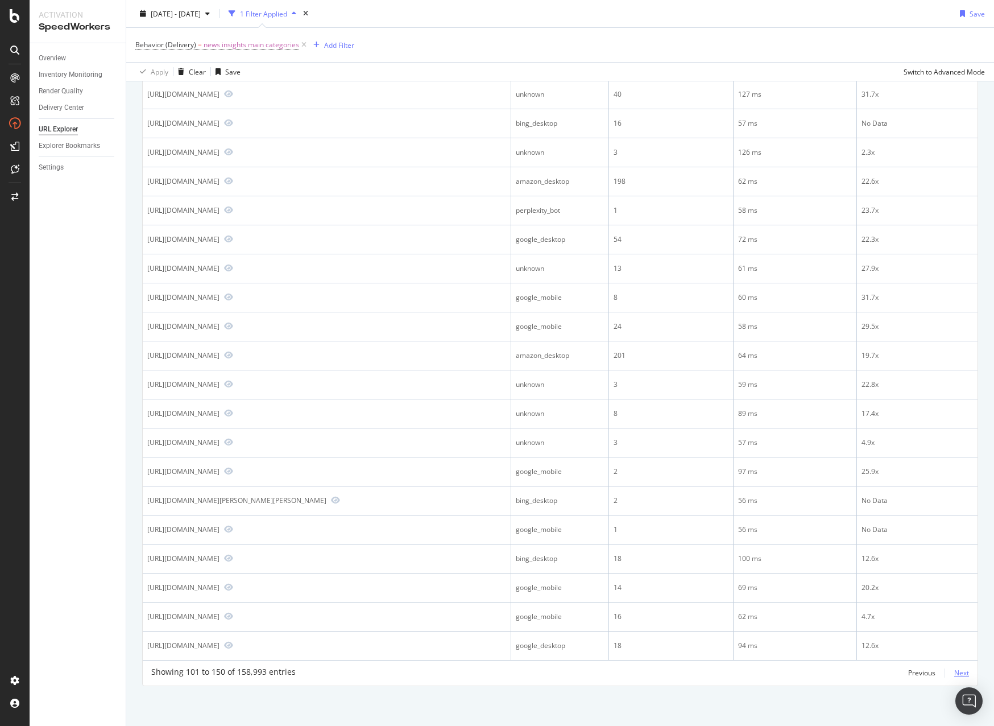
click at [954, 672] on div "Next" at bounding box center [961, 673] width 15 height 10
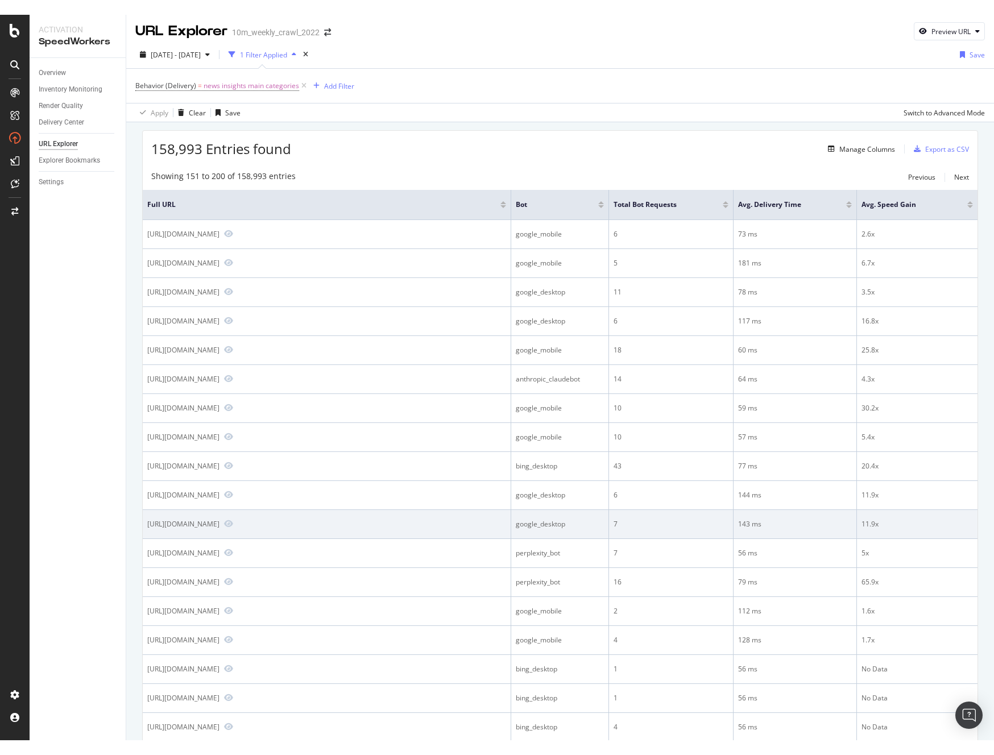
scroll to position [0, 0]
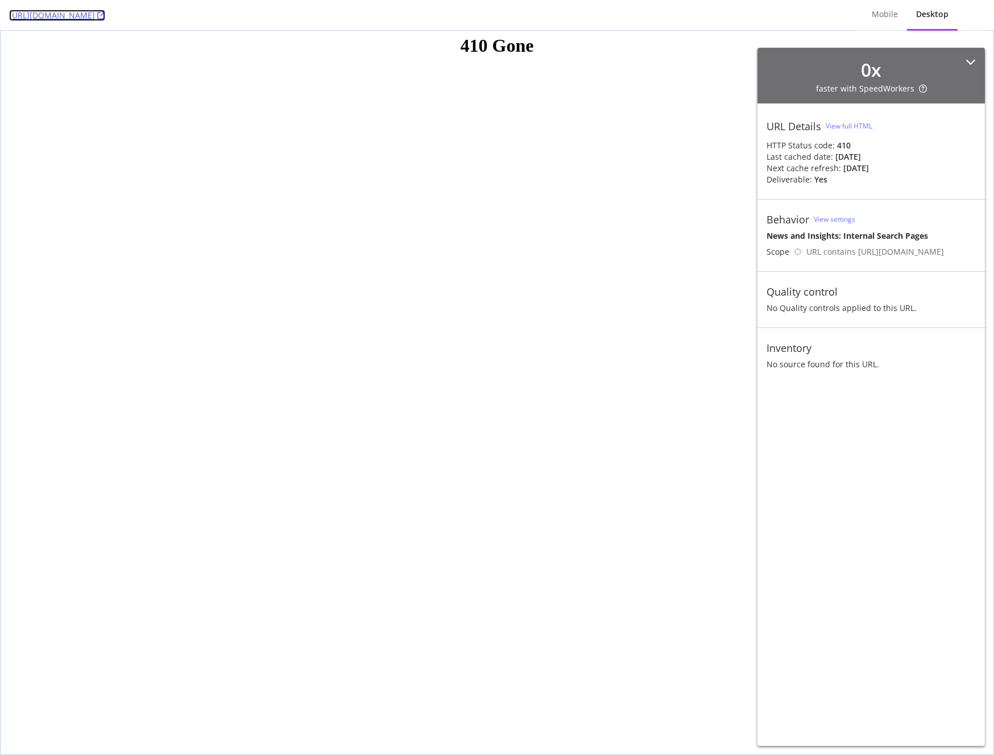
click at [105, 12] on link "[URL][DOMAIN_NAME]" at bounding box center [57, 15] width 96 height 11
click at [105, 17] on link "https://www.realtor.com/news/search/?q=5474+S&size=n_50_n" at bounding box center [57, 15] width 96 height 11
click at [105, 16] on link "https://www.realtor.com/news/search/?q=5474+S&size=n_50_n" at bounding box center [57, 15] width 96 height 11
click at [362, 209] on html "410 Gone" at bounding box center [497, 393] width 993 height 724
click at [105, 16] on link "[URL][DOMAIN_NAME]" at bounding box center [57, 15] width 96 height 11
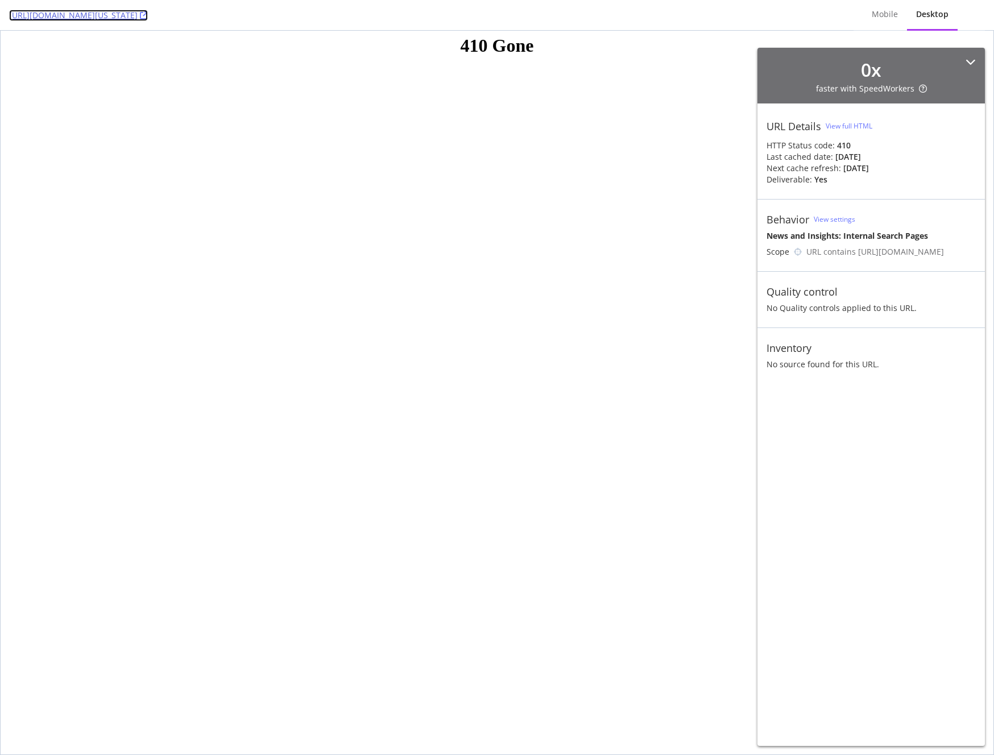
click at [148, 14] on link "[URL][DOMAIN_NAME][US_STATE]" at bounding box center [78, 15] width 139 height 11
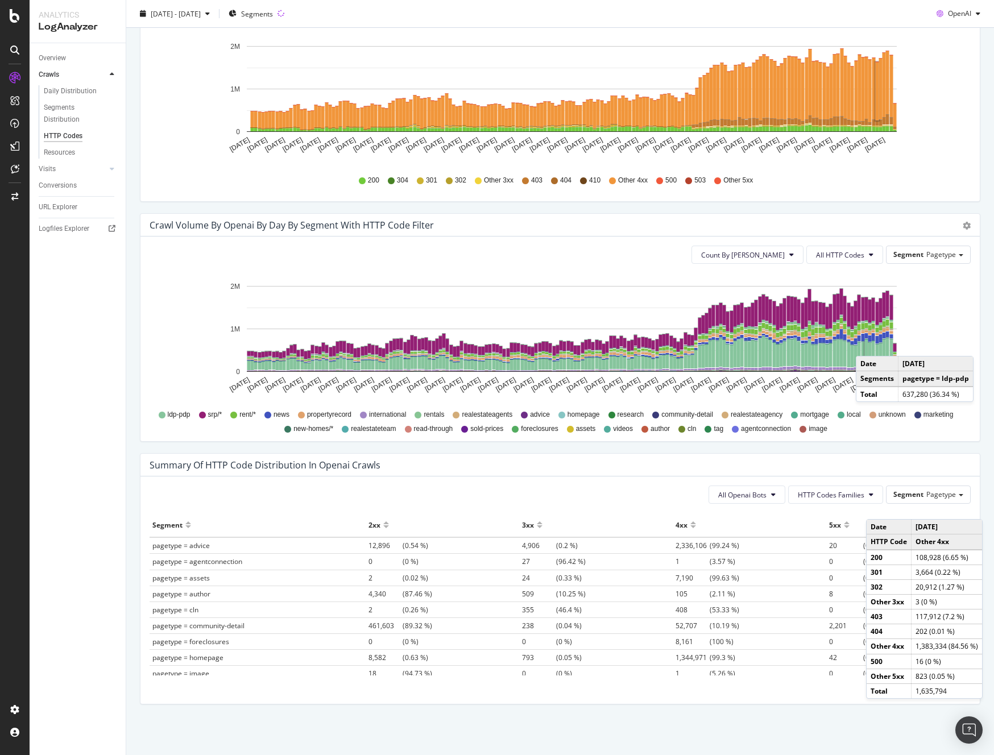
scroll to position [421, 0]
